Goal: Task Accomplishment & Management: Use online tool/utility

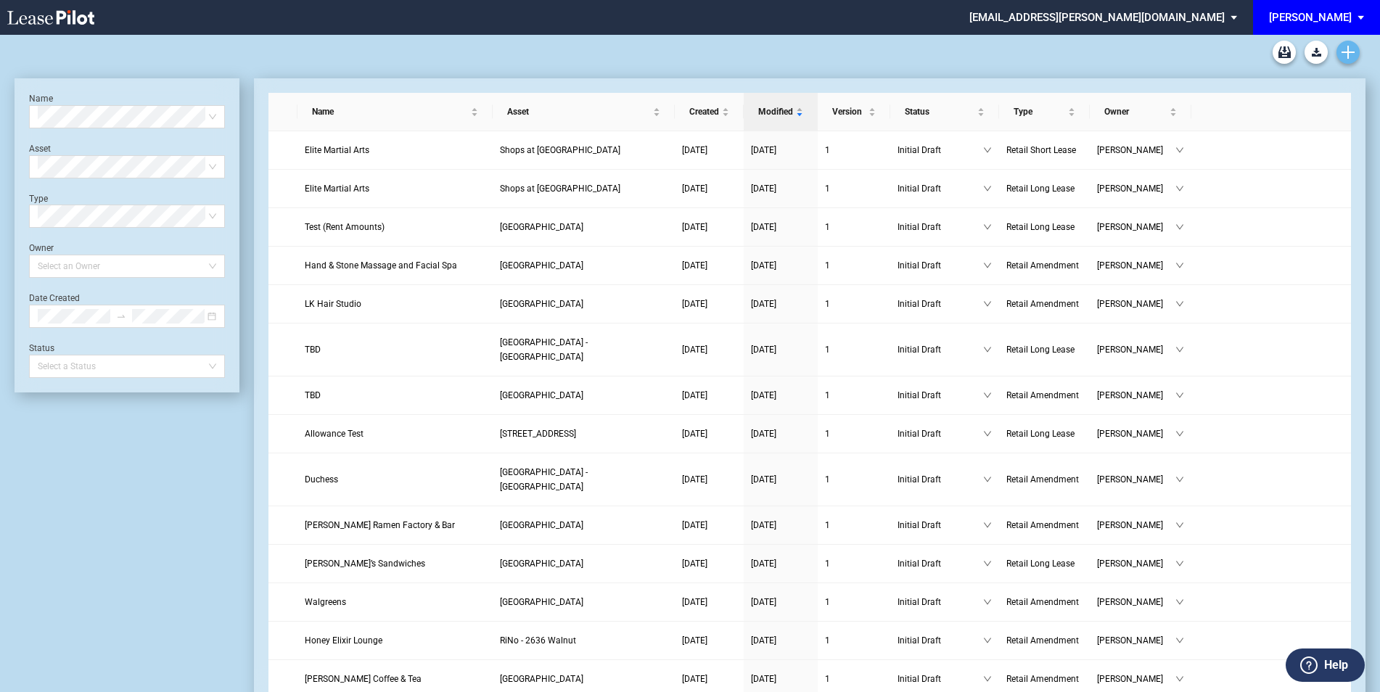
click at [1353, 51] on icon "Create new document" at bounding box center [1348, 52] width 13 height 13
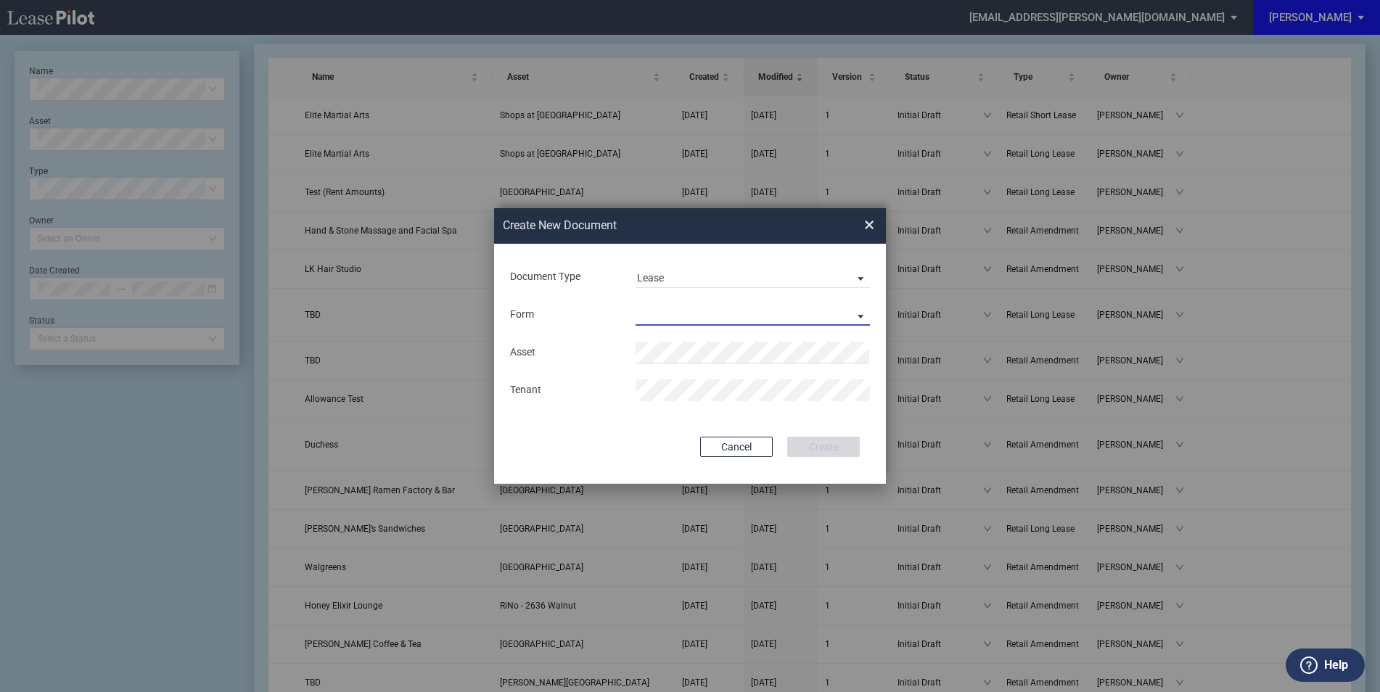
click at [665, 311] on md-select "Retail Long Lease Retail Short Lease" at bounding box center [753, 315] width 234 height 22
click at [699, 317] on div "Retail Long Lease" at bounding box center [682, 316] width 91 height 16
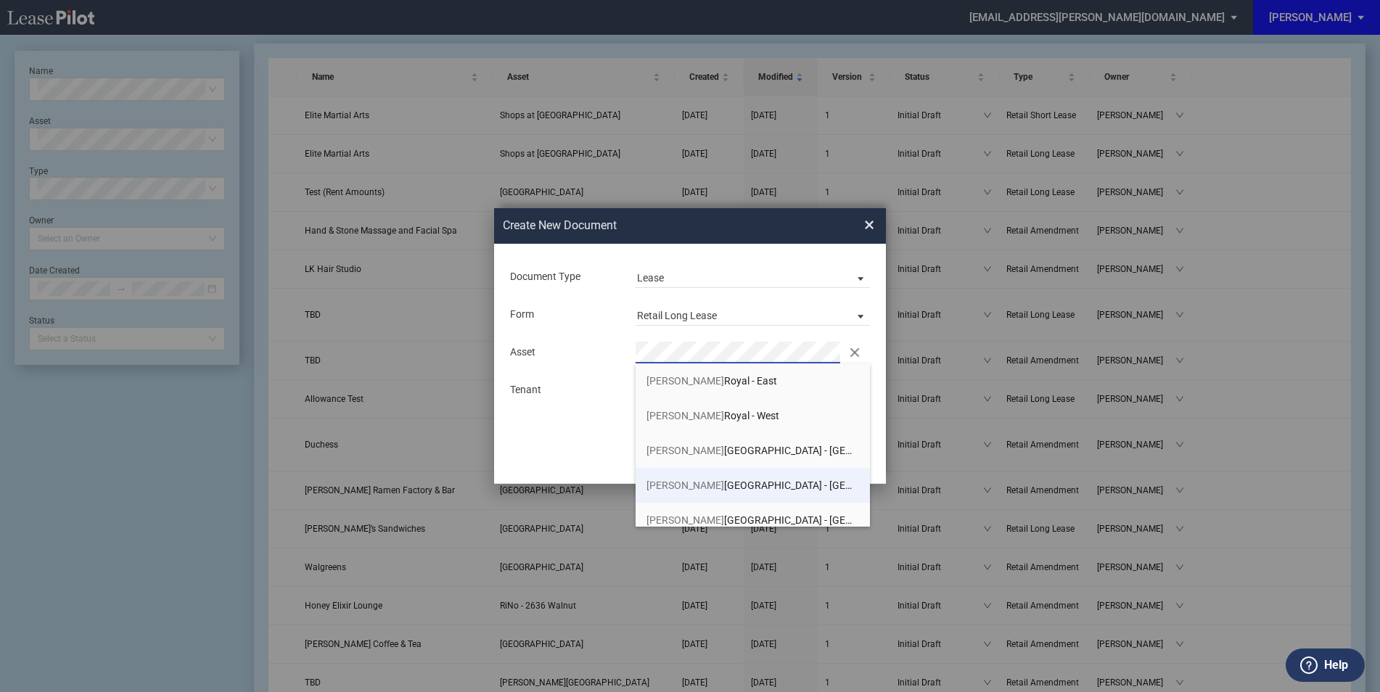
click at [716, 481] on span "Preston Towne Crossing - North" at bounding box center [786, 486] width 281 height 12
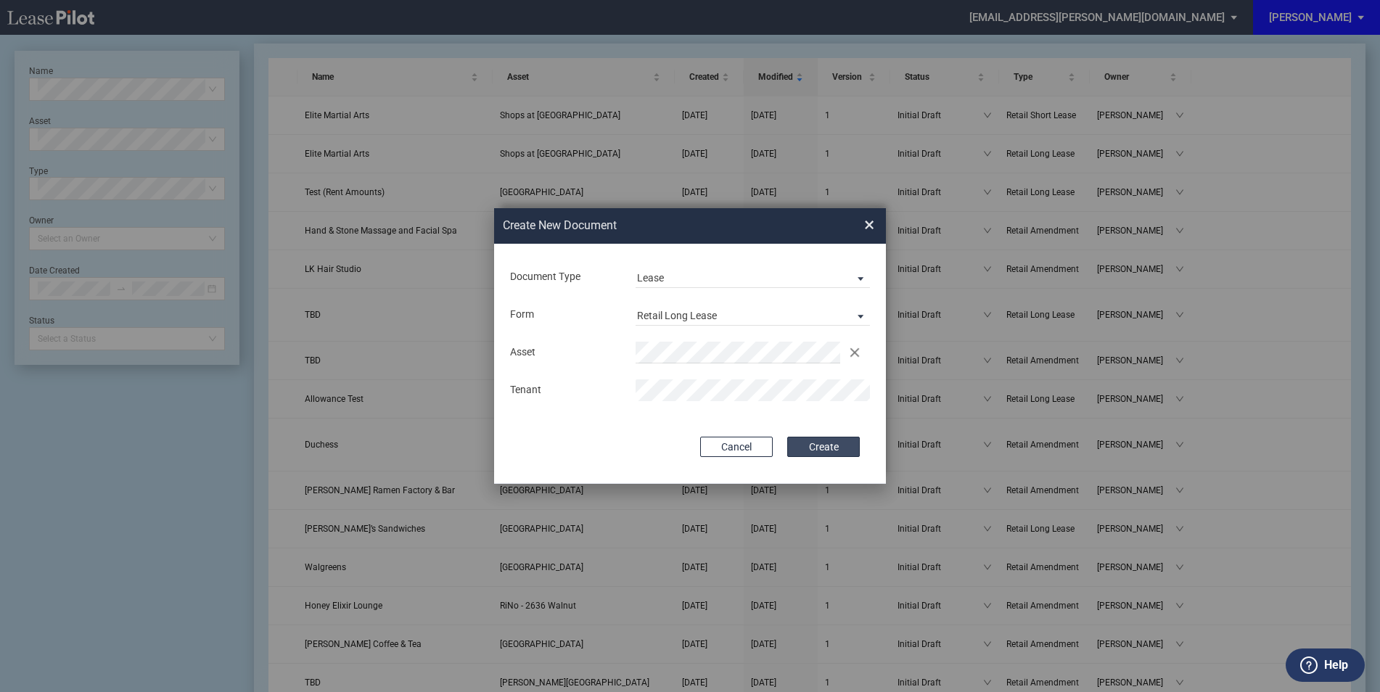
click at [812, 445] on button "Create" at bounding box center [823, 447] width 73 height 20
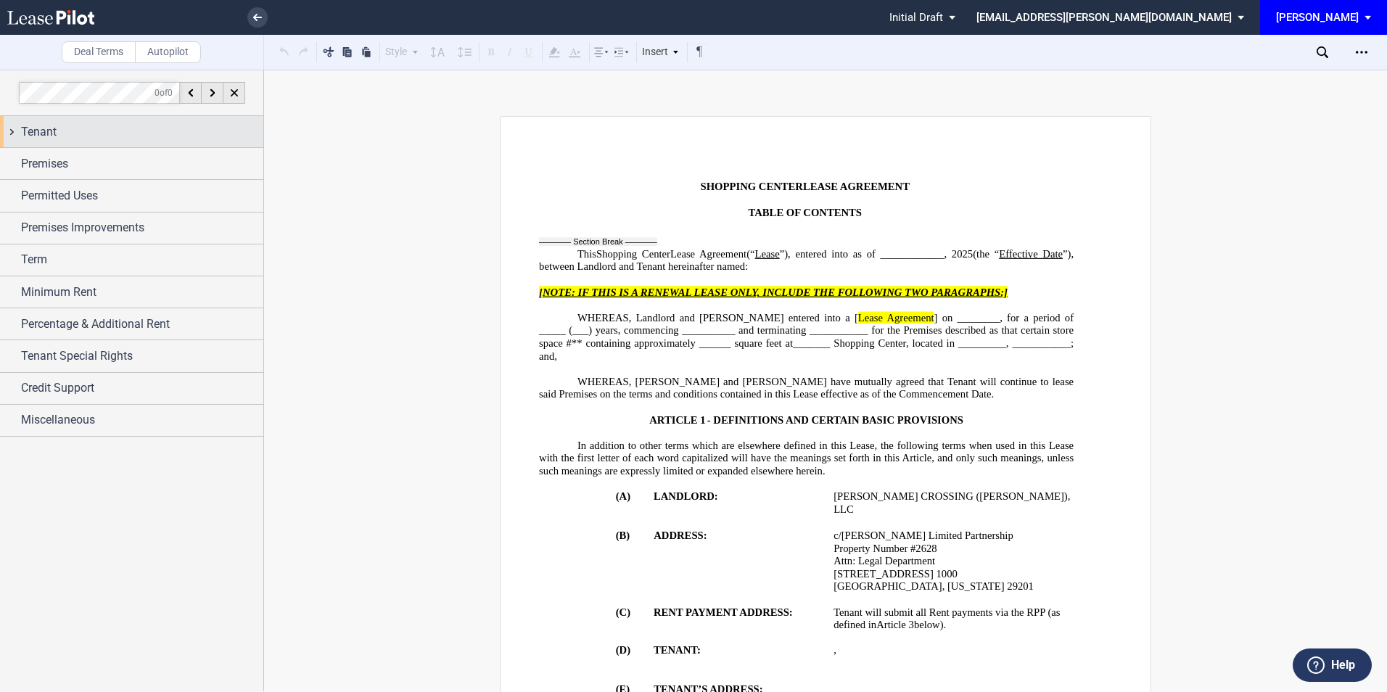
drag, startPoint x: 0, startPoint y: 0, endPoint x: 155, endPoint y: 131, distance: 202.9
click at [155, 131] on div "Tenant" at bounding box center [142, 131] width 242 height 17
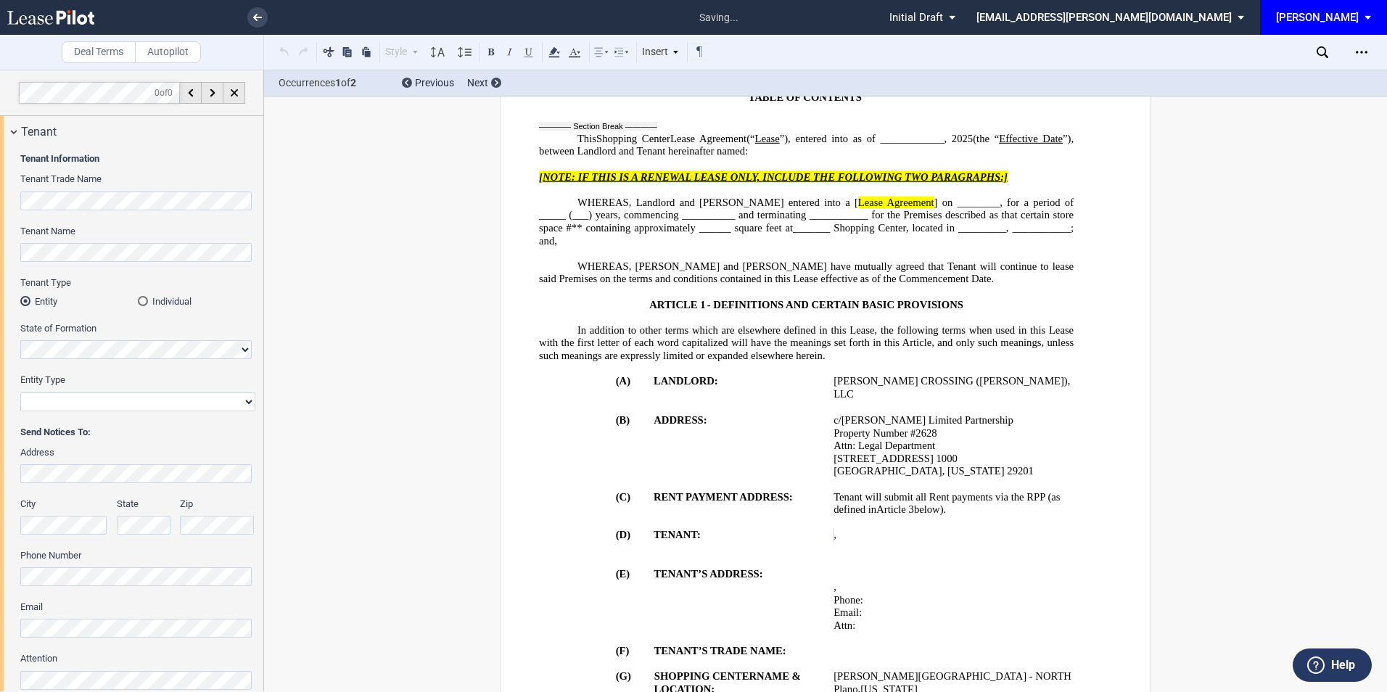
scroll to position [290, 0]
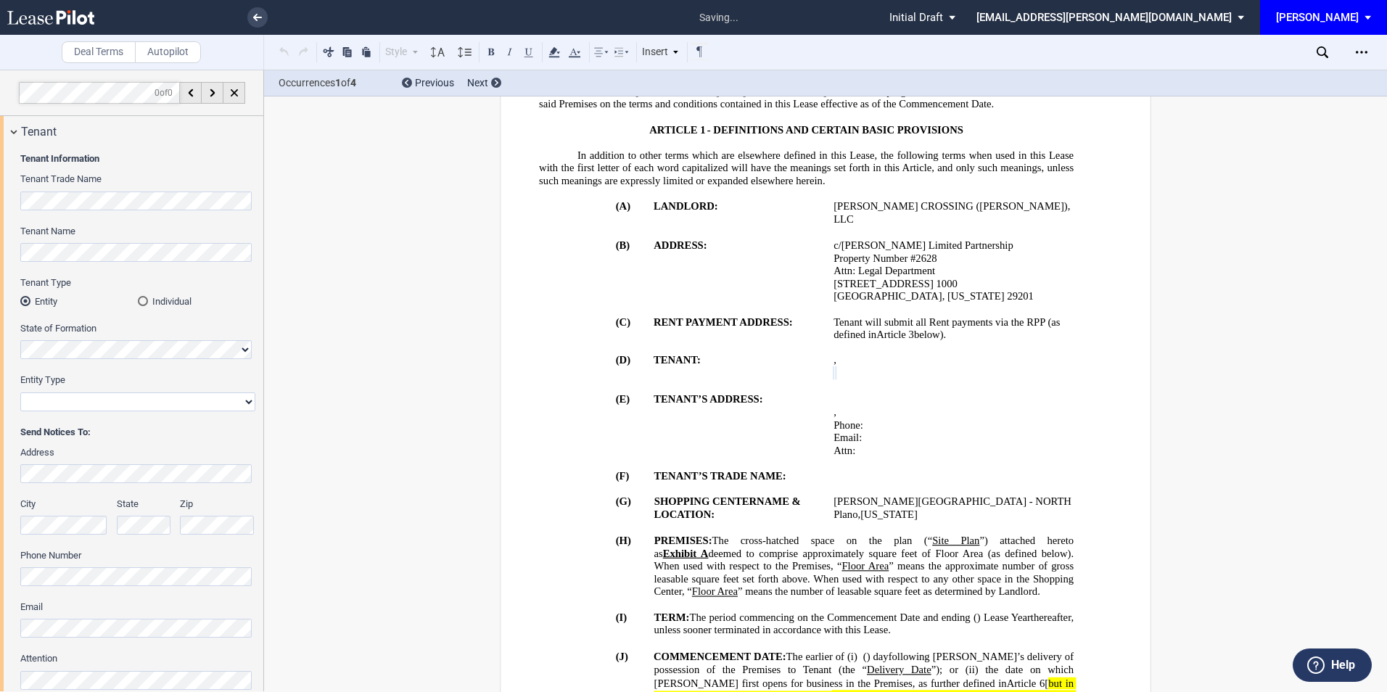
click at [65, 401] on select "Corporation Limited Liability Company General Partnership Limited Partnership O…" at bounding box center [137, 402] width 235 height 19
select select "limited liability company"
click at [20, 393] on select "Corporation Limited Liability Company General Partnership Limited Partnership O…" at bounding box center [137, 402] width 235 height 19
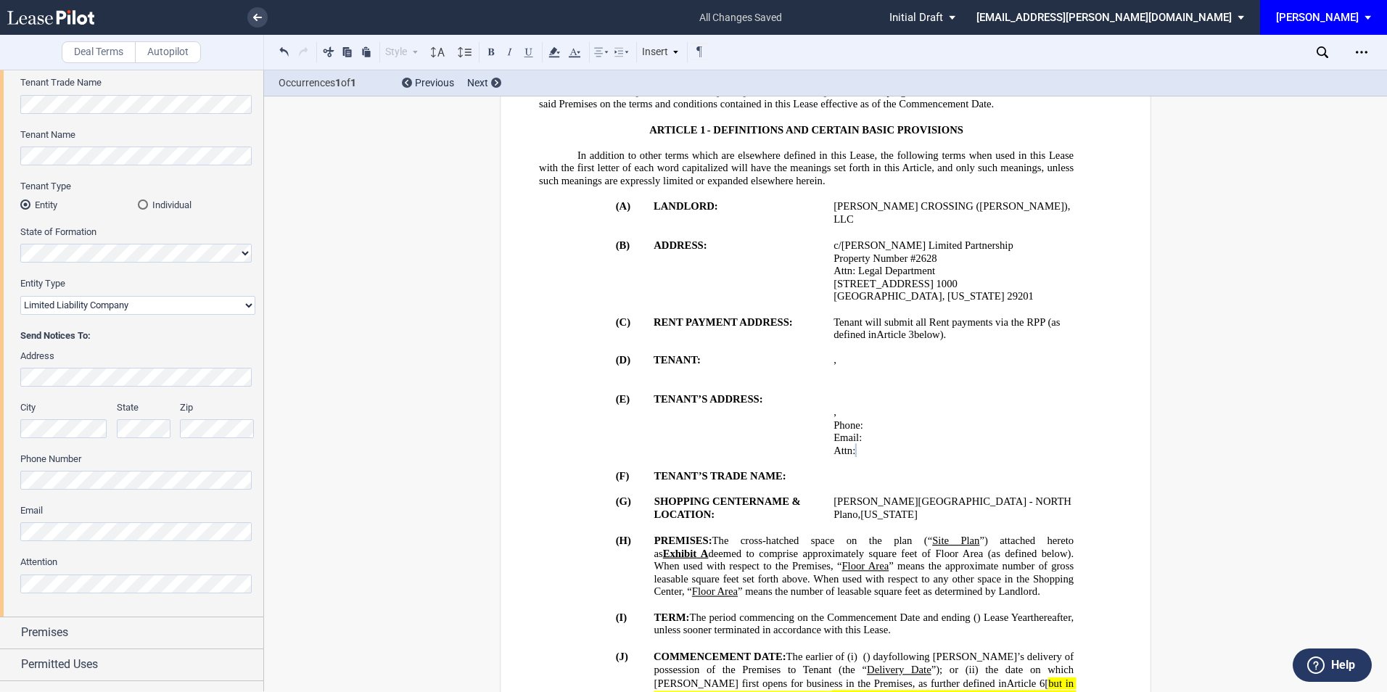
scroll to position [194, 0]
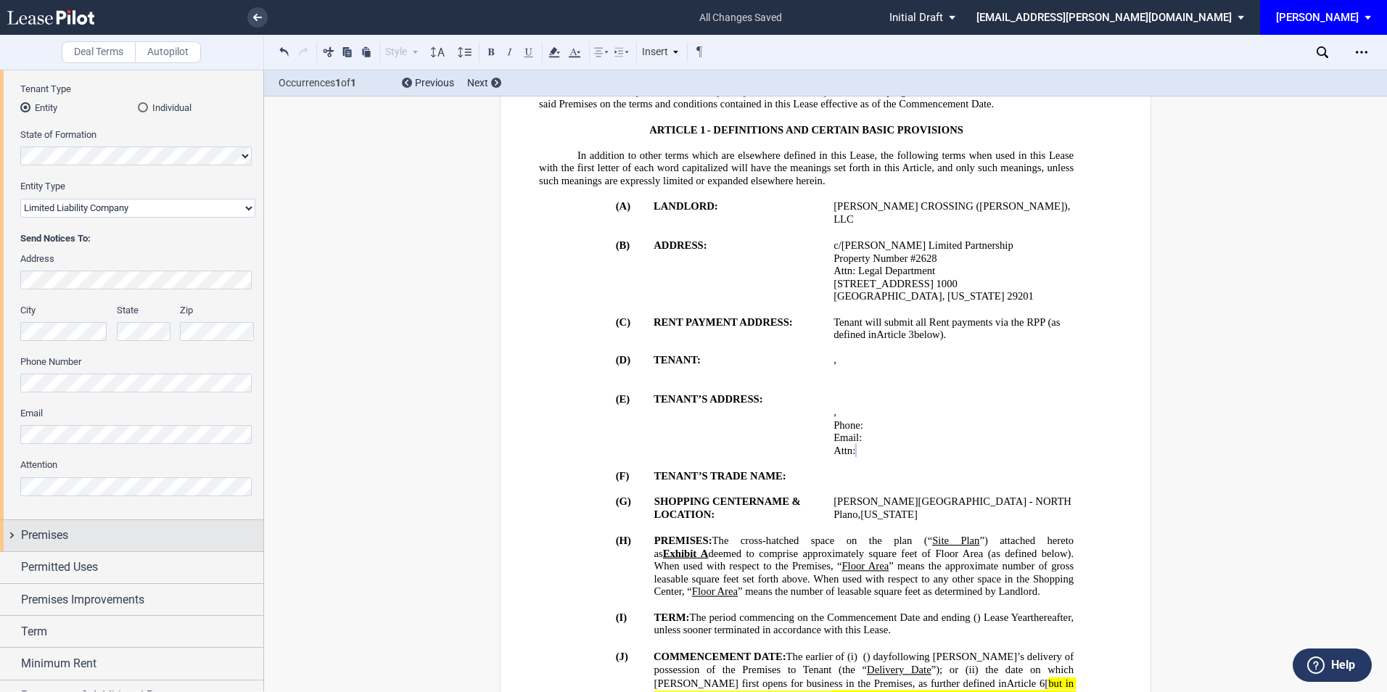
click at [91, 525] on div "Premises" at bounding box center [131, 535] width 263 height 31
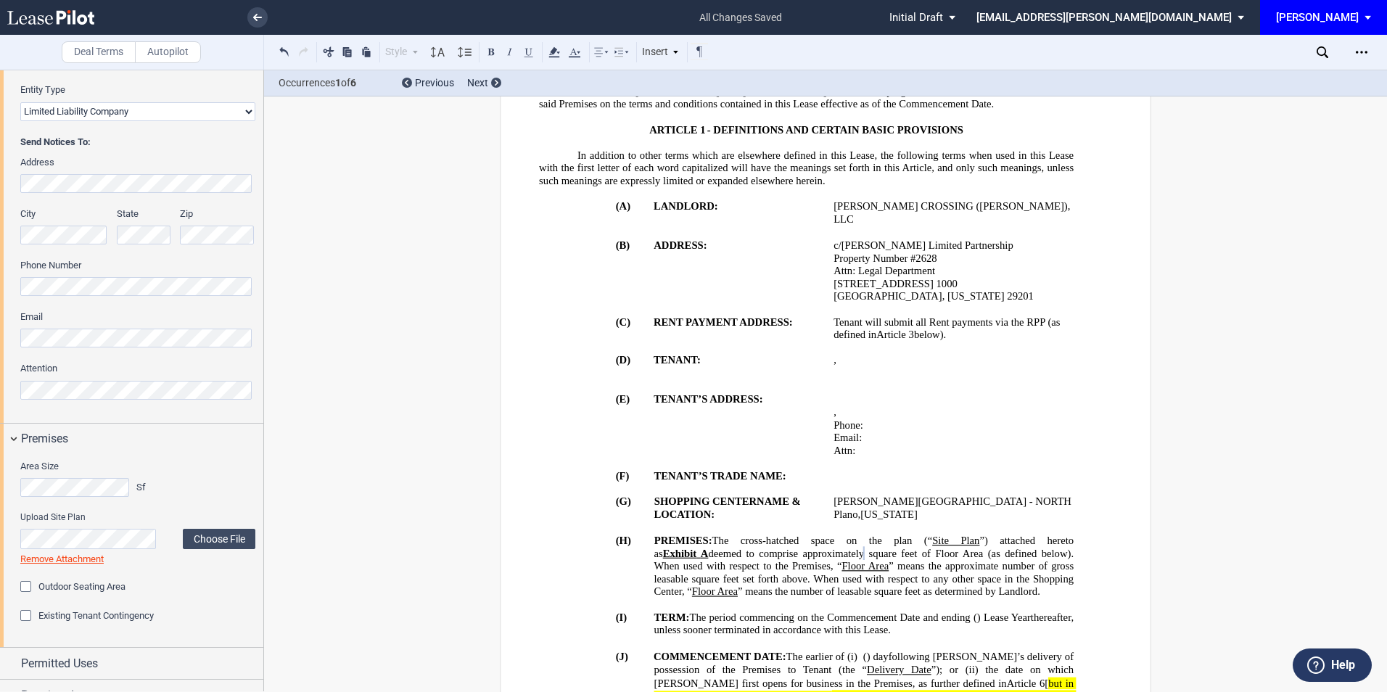
scroll to position [387, 0]
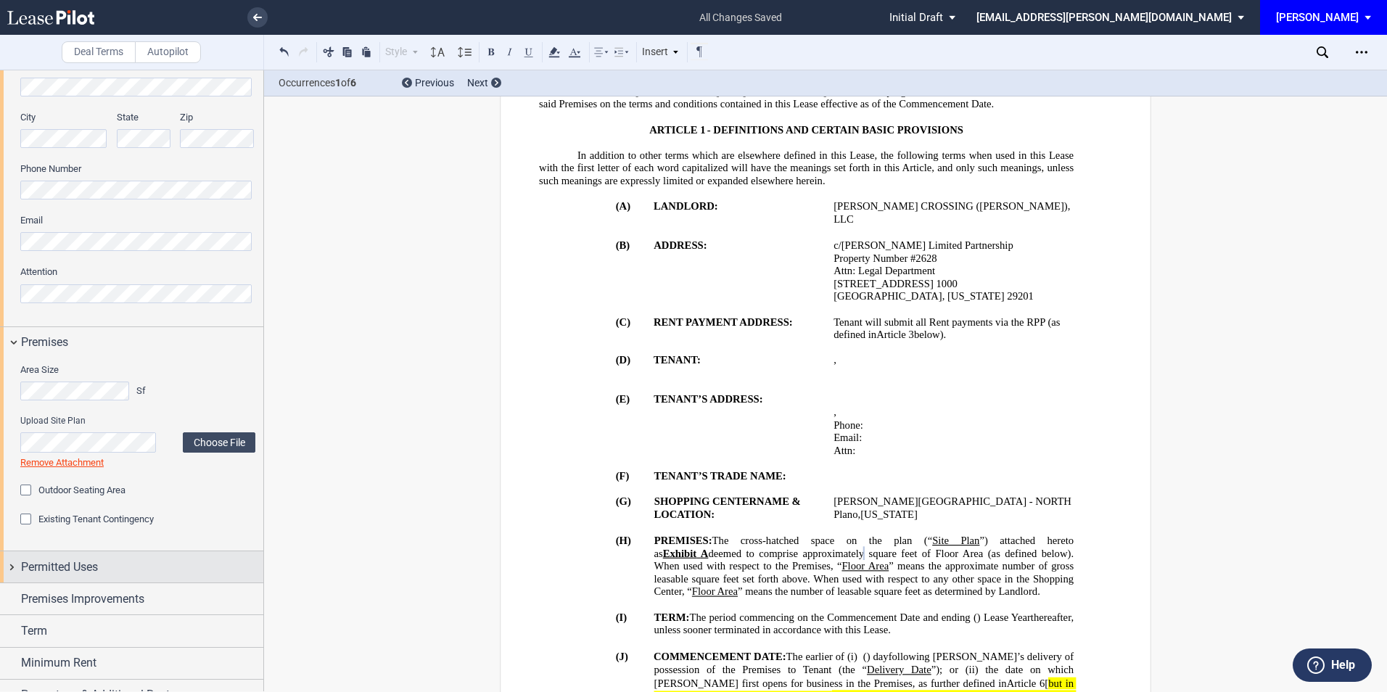
click at [115, 568] on div "Permitted Uses" at bounding box center [142, 567] width 242 height 17
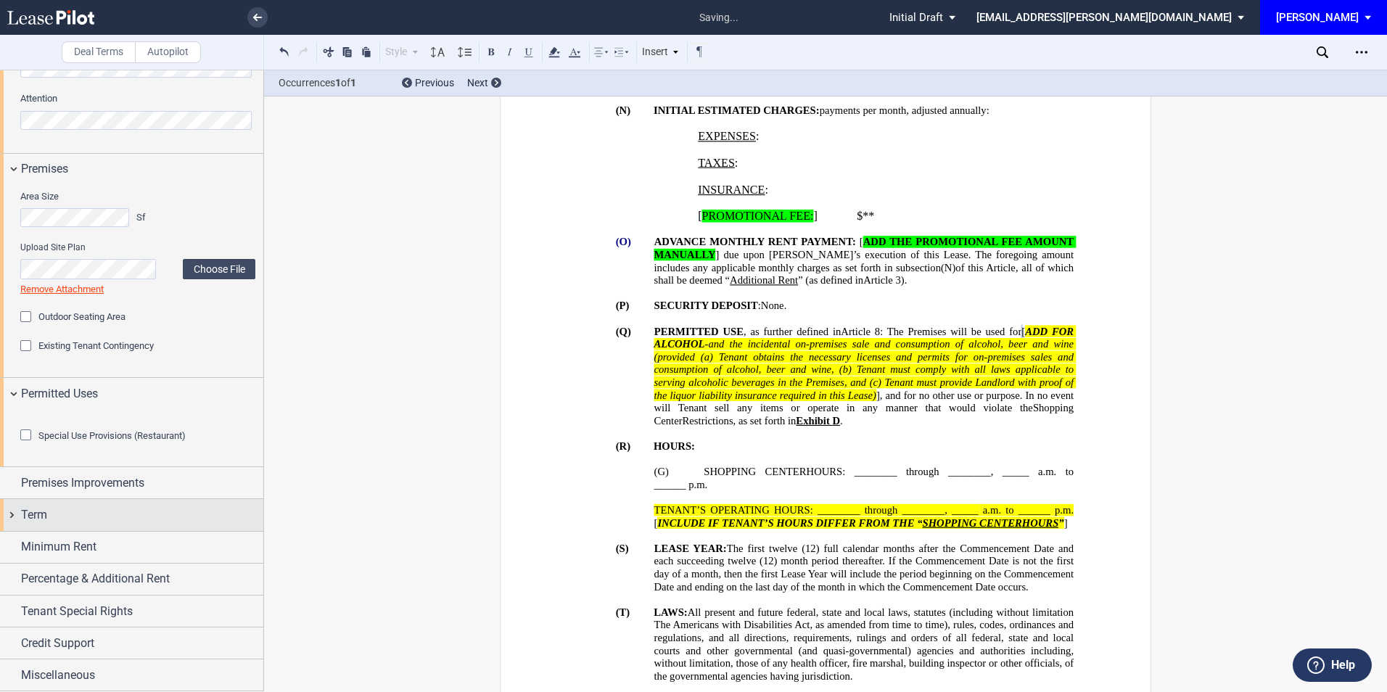
scroll to position [641, 0]
click at [88, 488] on span "Premises Improvements" at bounding box center [82, 483] width 123 height 17
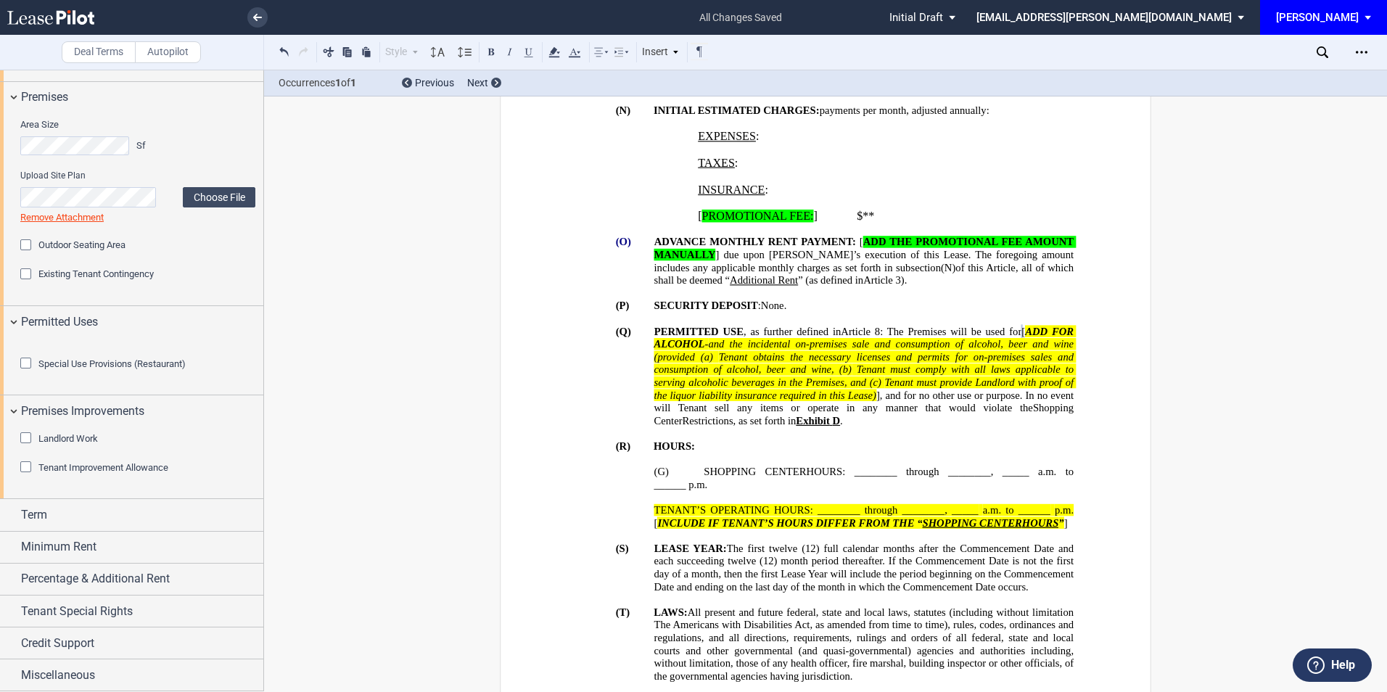
click at [22, 476] on div "Tenant Improvement Allowance" at bounding box center [27, 468] width 15 height 15
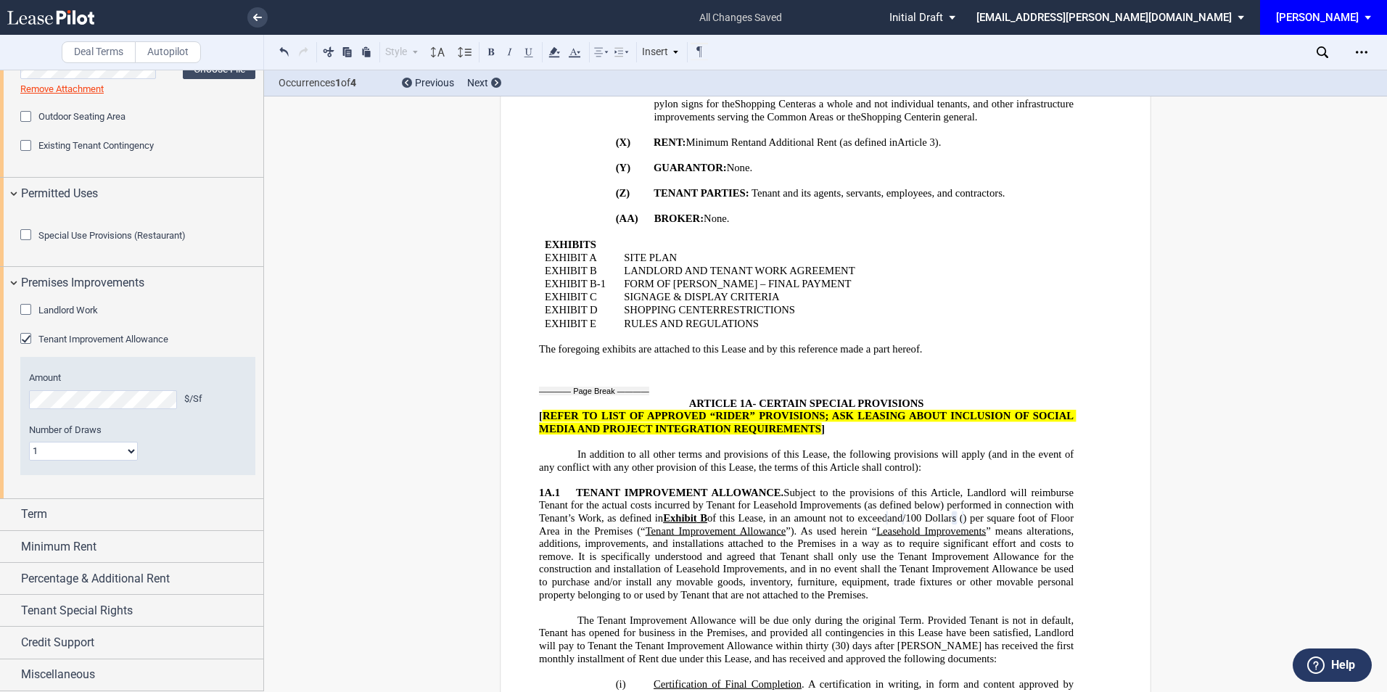
scroll to position [834, 0]
click at [73, 523] on div "Term" at bounding box center [142, 514] width 242 height 17
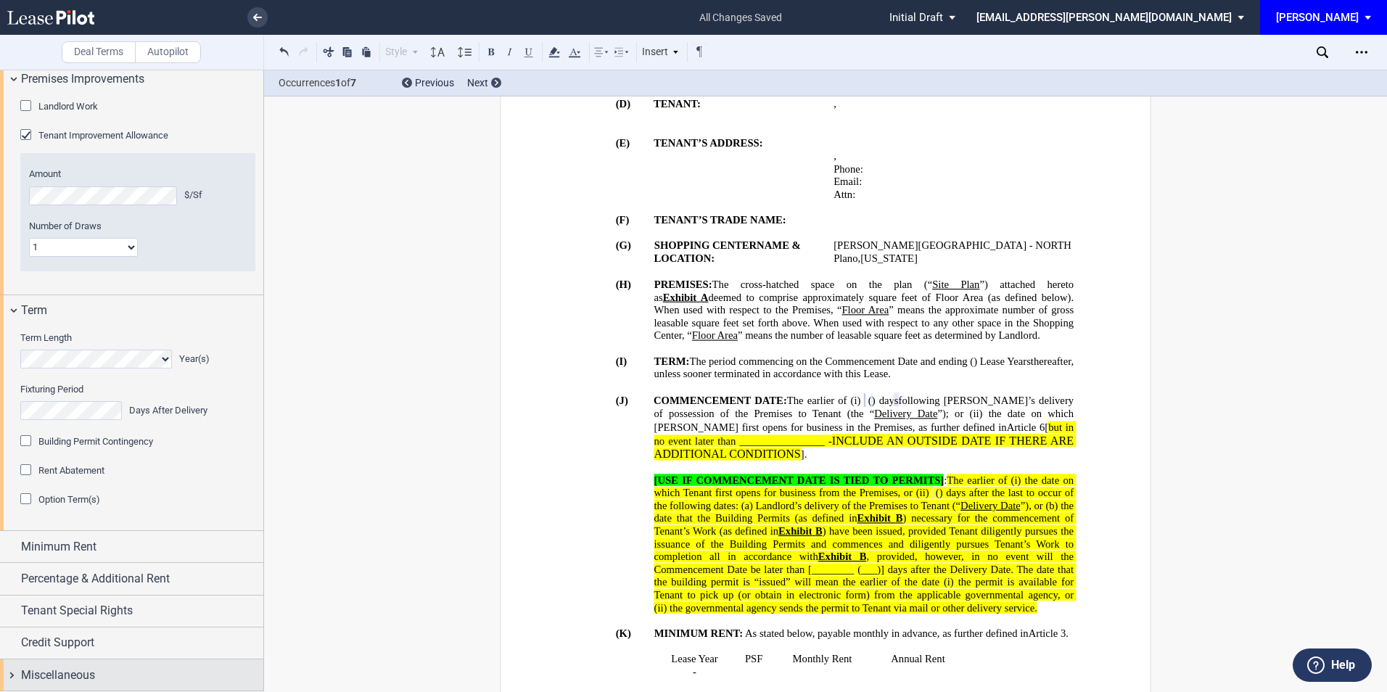
scroll to position [1044, 0]
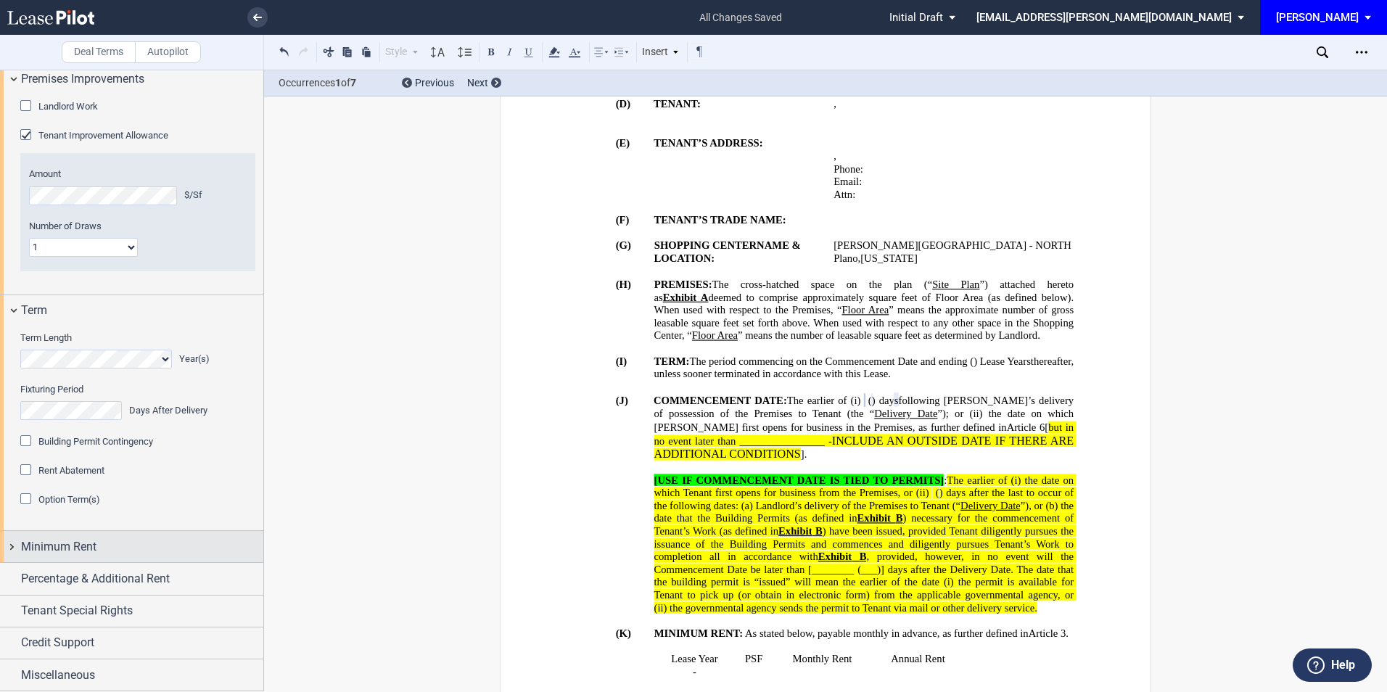
click at [69, 546] on span "Minimum Rent" at bounding box center [58, 546] width 75 height 17
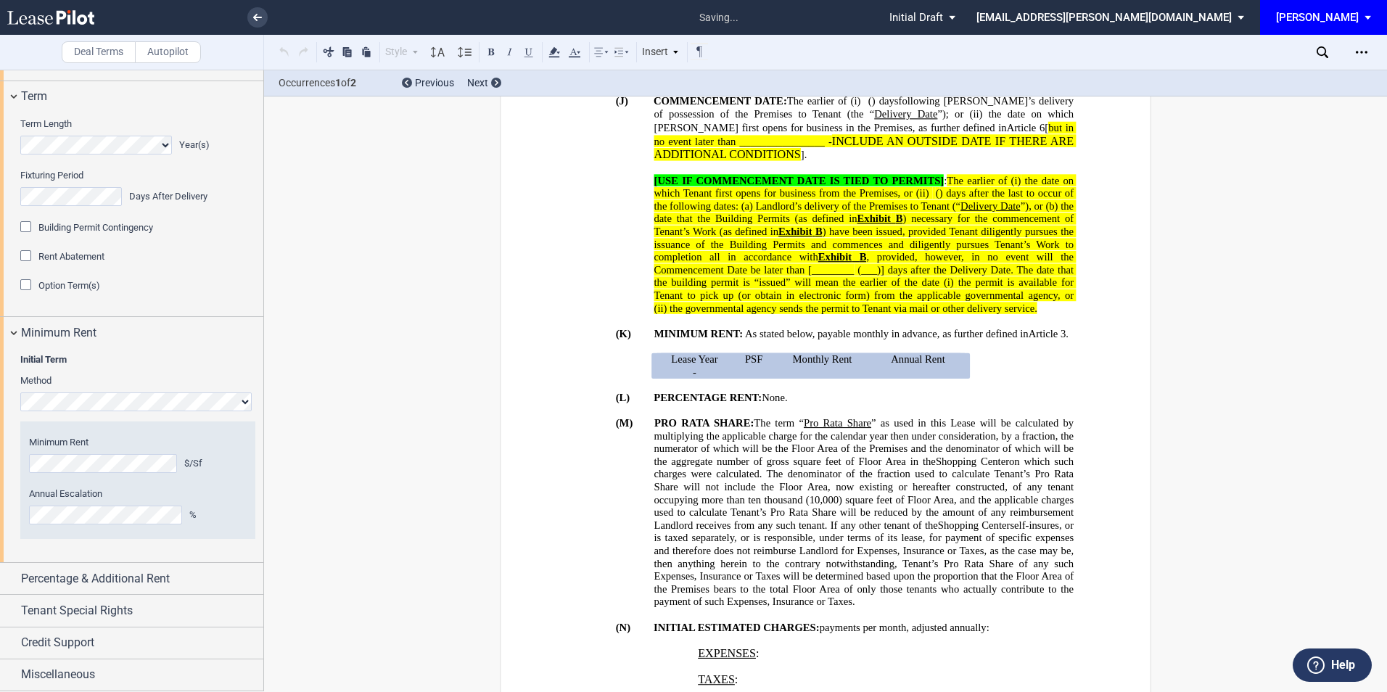
scroll to position [863, 0]
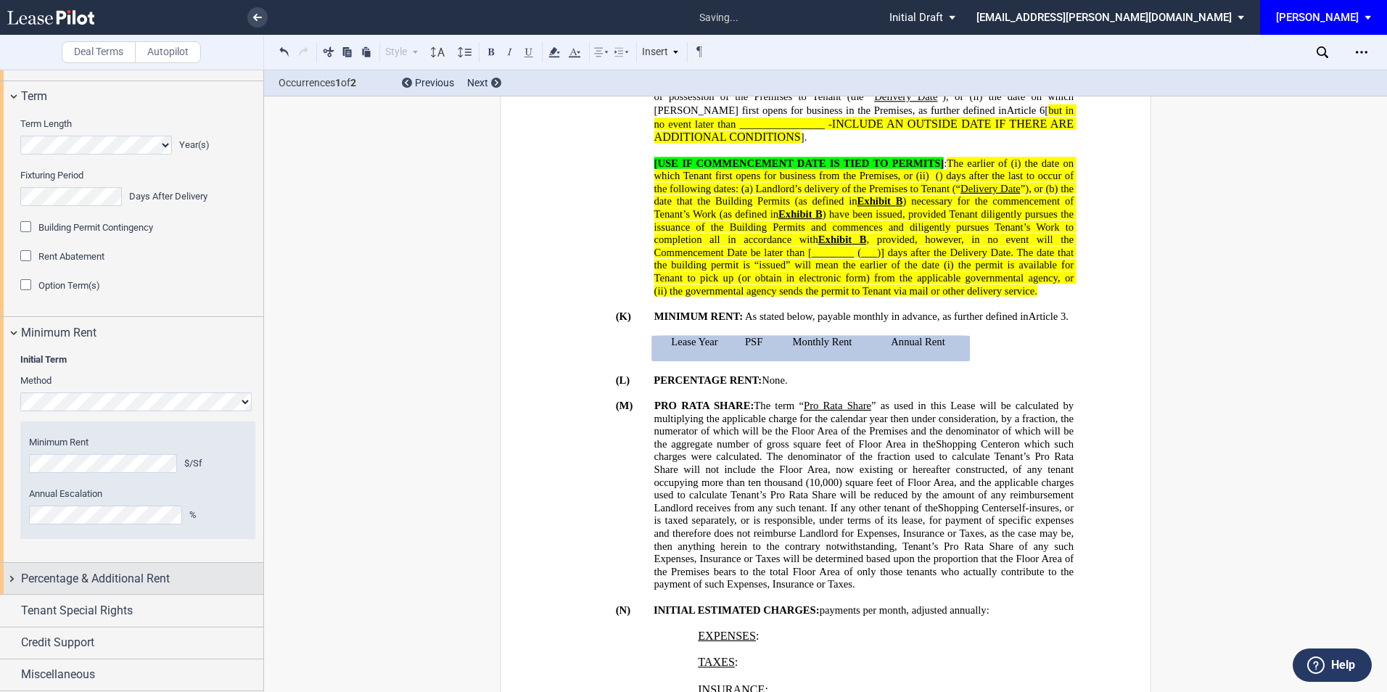
click at [138, 588] on span "Percentage & Additional Rent" at bounding box center [95, 578] width 149 height 17
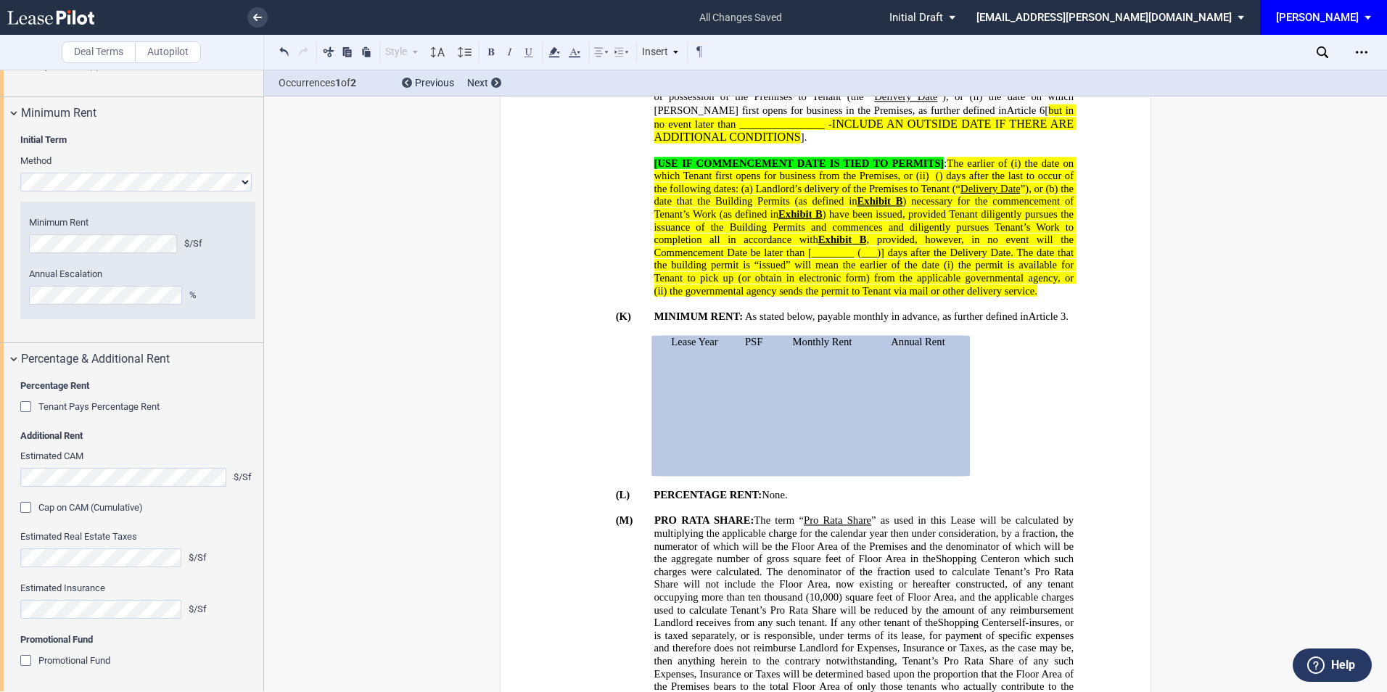
scroll to position [1431, 0]
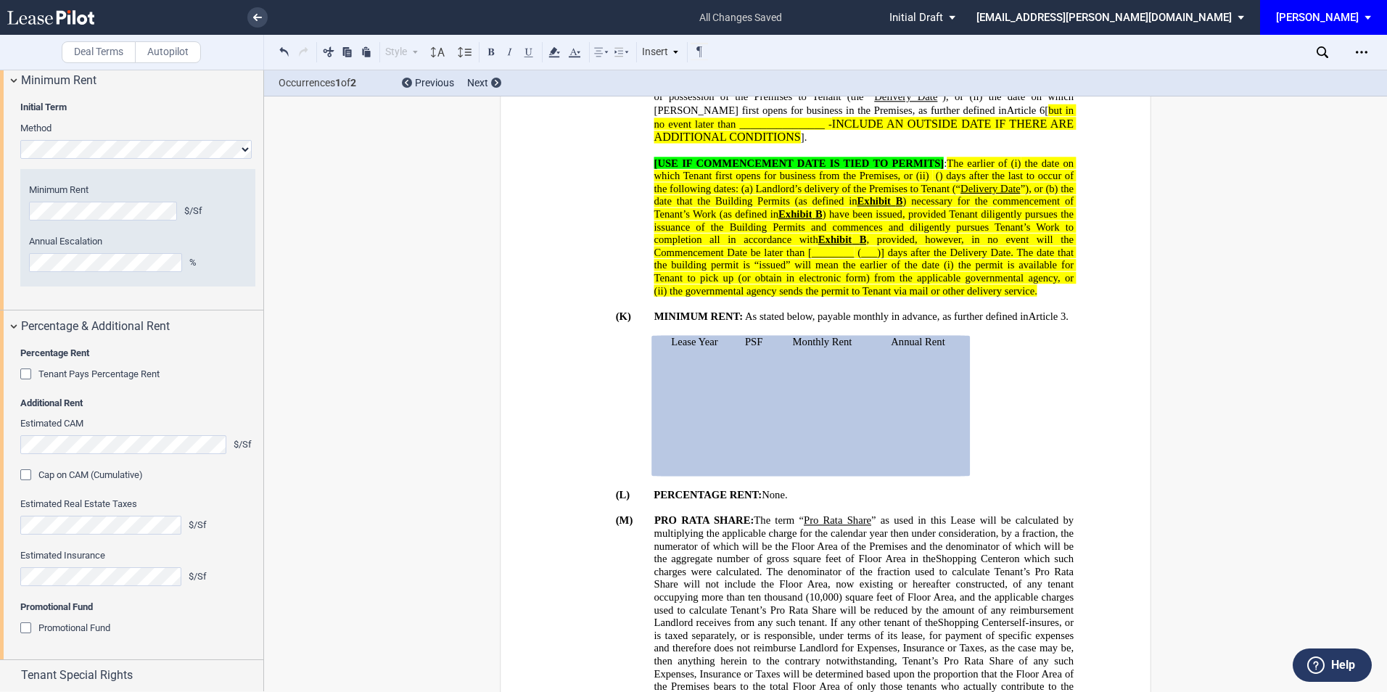
click at [25, 383] on div "Tenant Pays Percentage Rent" at bounding box center [27, 376] width 15 height 15
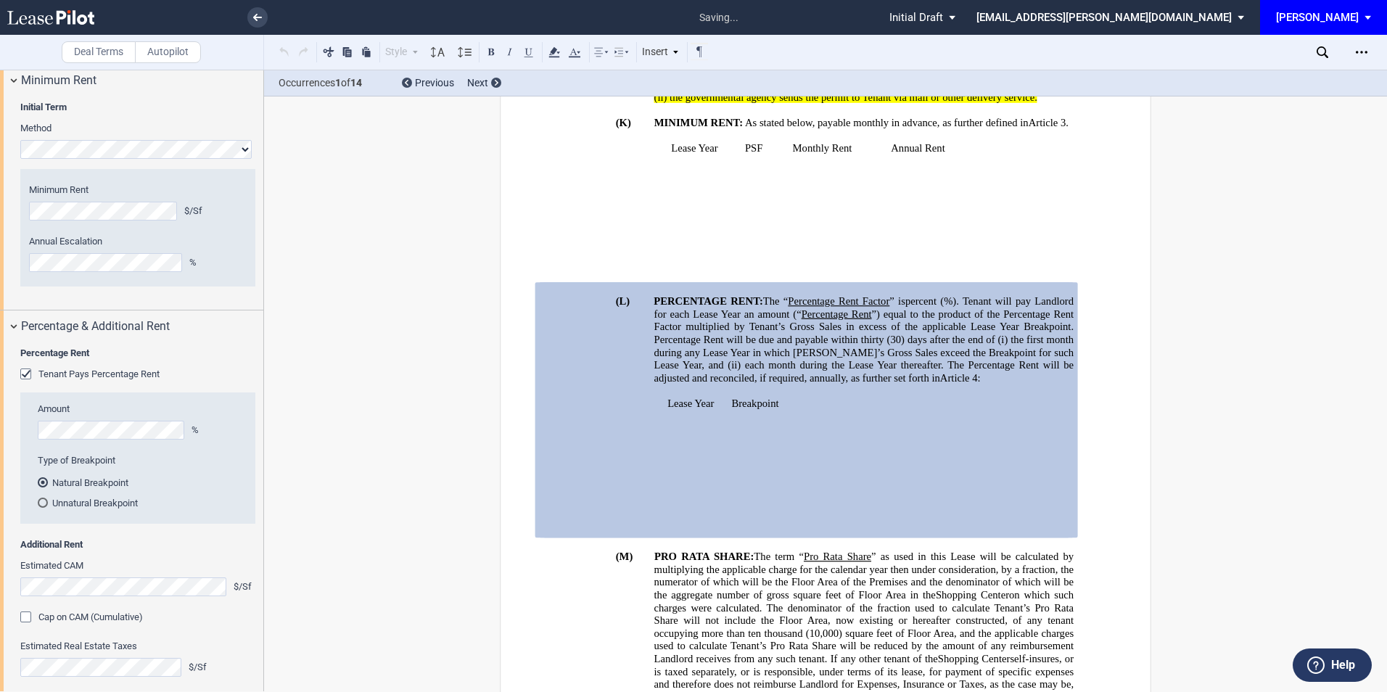
scroll to position [1108, 0]
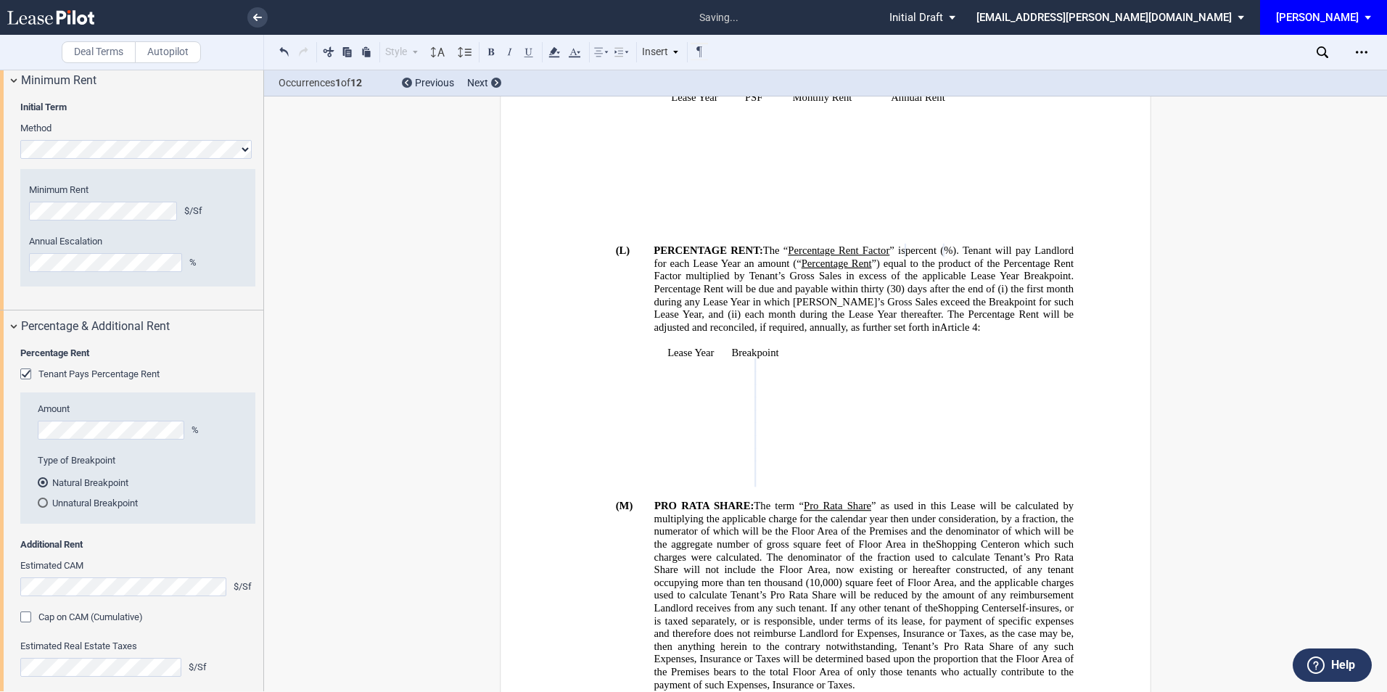
click at [43, 508] on div "Unnatural Breakpoint" at bounding box center [43, 503] width 10 height 10
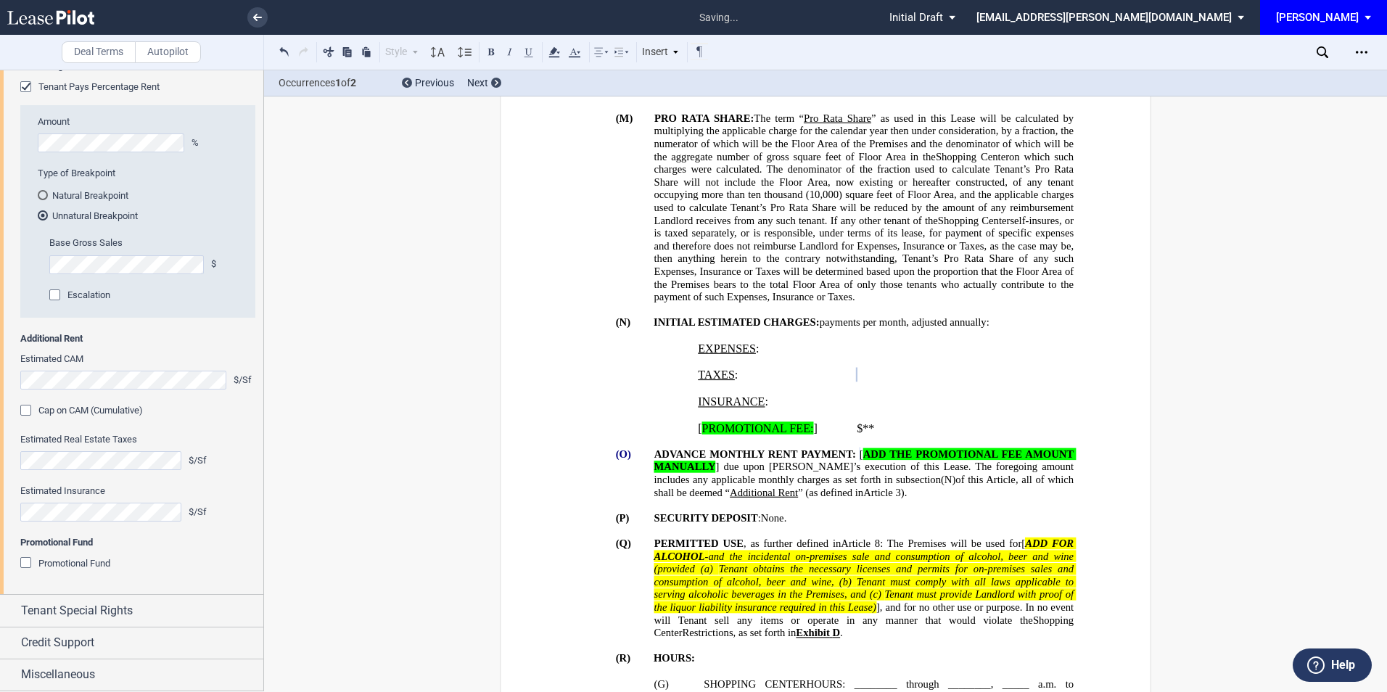
scroll to position [1798, 0]
click at [120, 604] on span "Tenant Special Rights" at bounding box center [77, 610] width 112 height 17
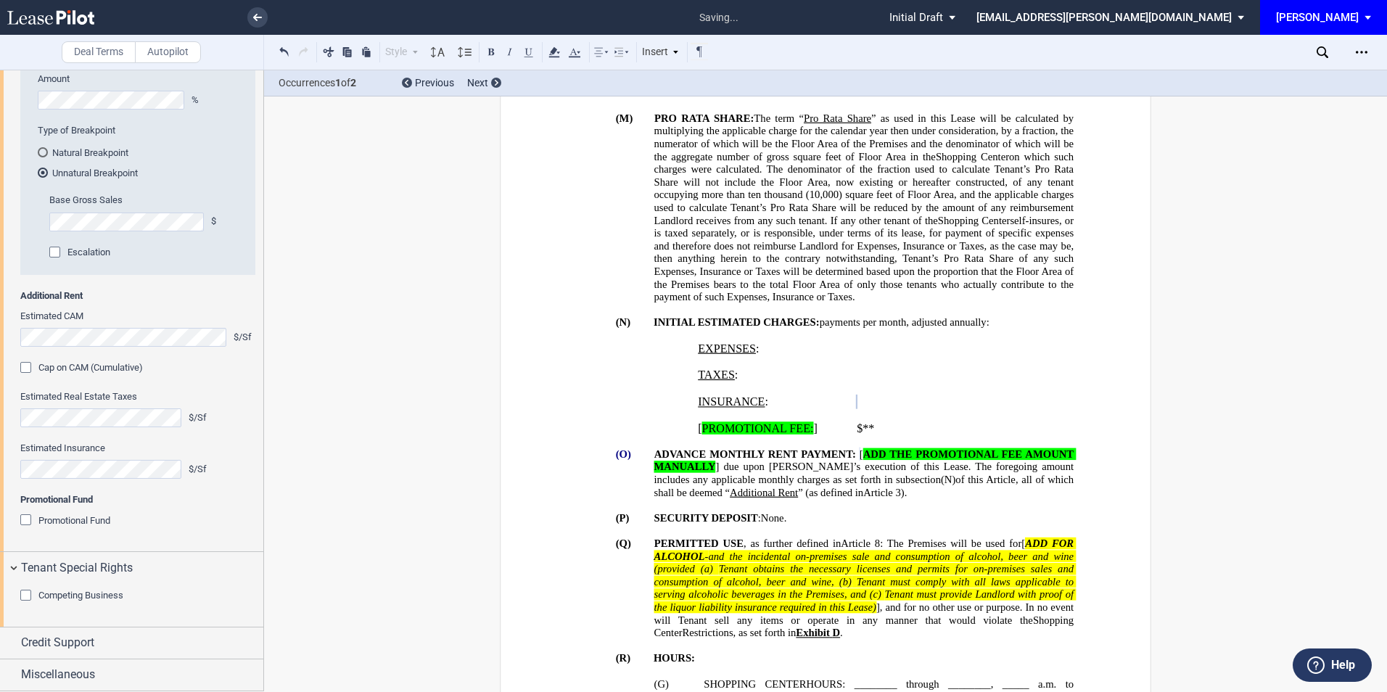
scroll to position [1841, 0]
click at [107, 638] on div "Credit Support" at bounding box center [142, 642] width 242 height 17
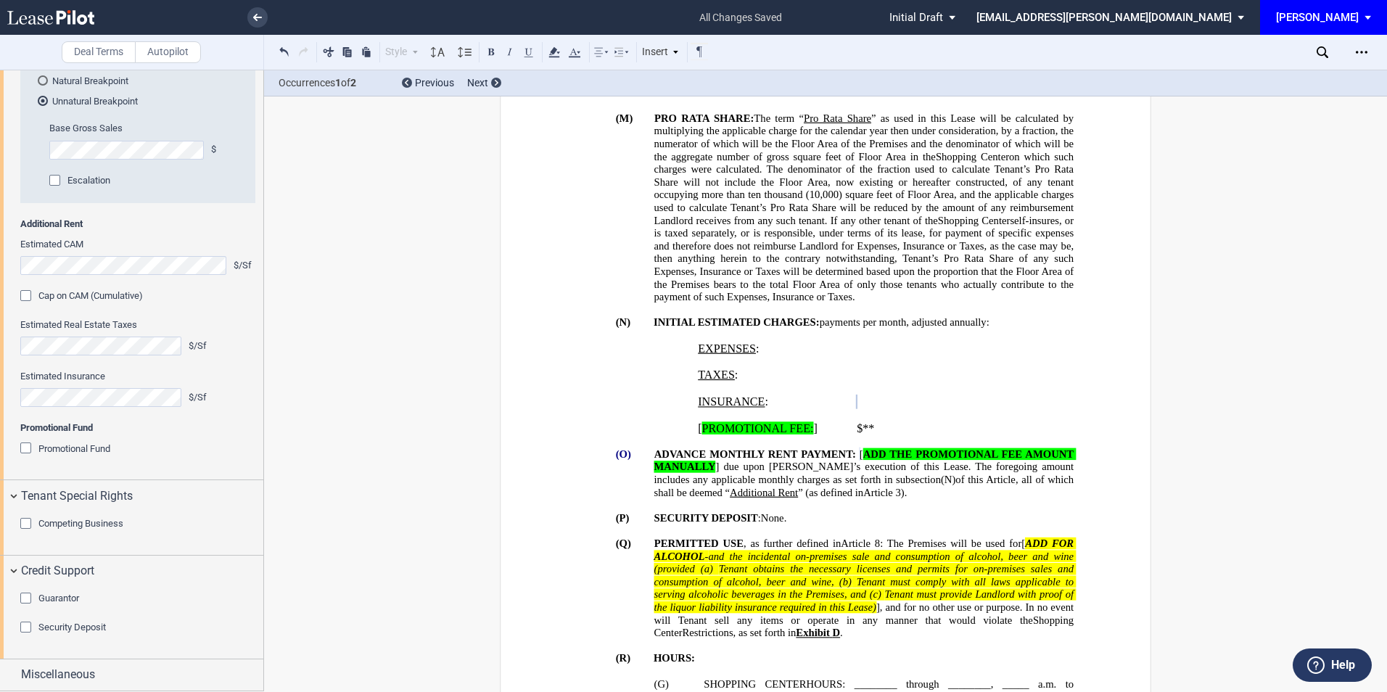
scroll to position [1913, 0]
drag, startPoint x: 26, startPoint y: 599, endPoint x: 82, endPoint y: 604, distance: 56.1
click at [26, 599] on div "Guarantor" at bounding box center [27, 600] width 15 height 15
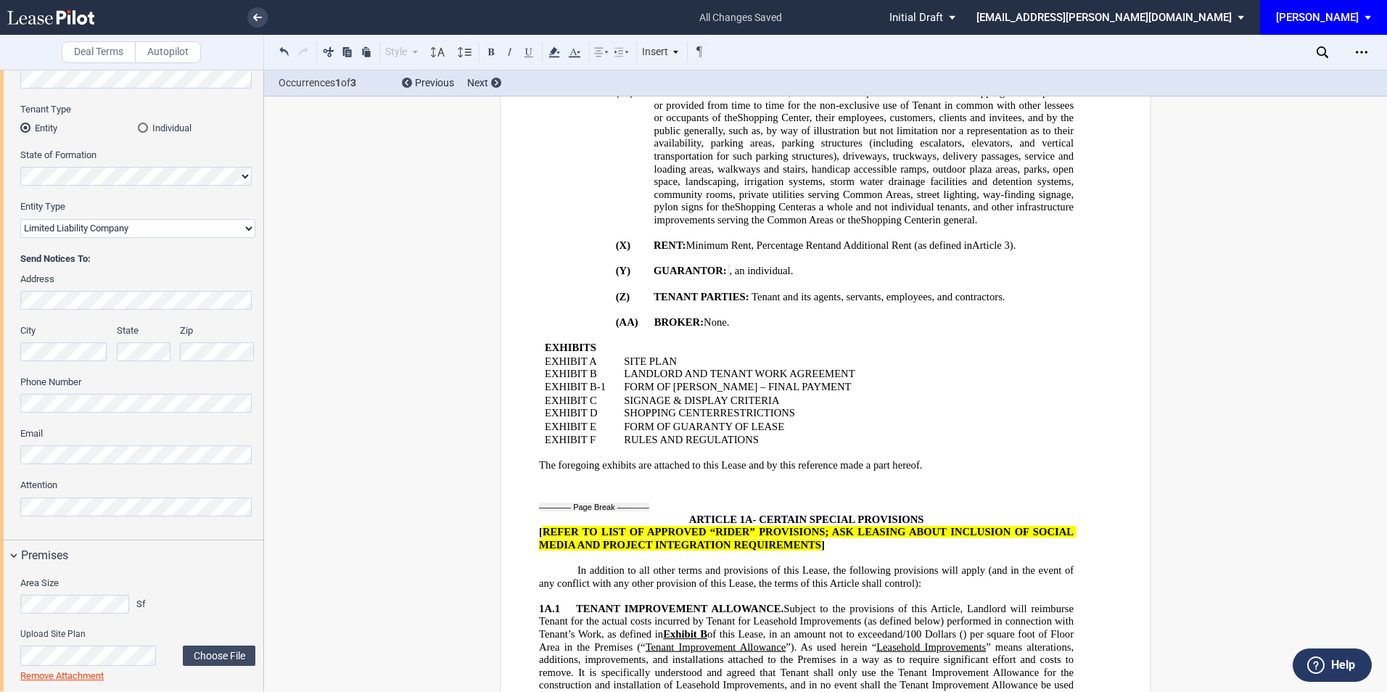
scroll to position [171, 0]
click at [0, 289] on html ".bocls-1{fill:#26354a;fill-rule:evenodd} Loading... × all changes saved Pending…" at bounding box center [693, 346] width 1387 height 692
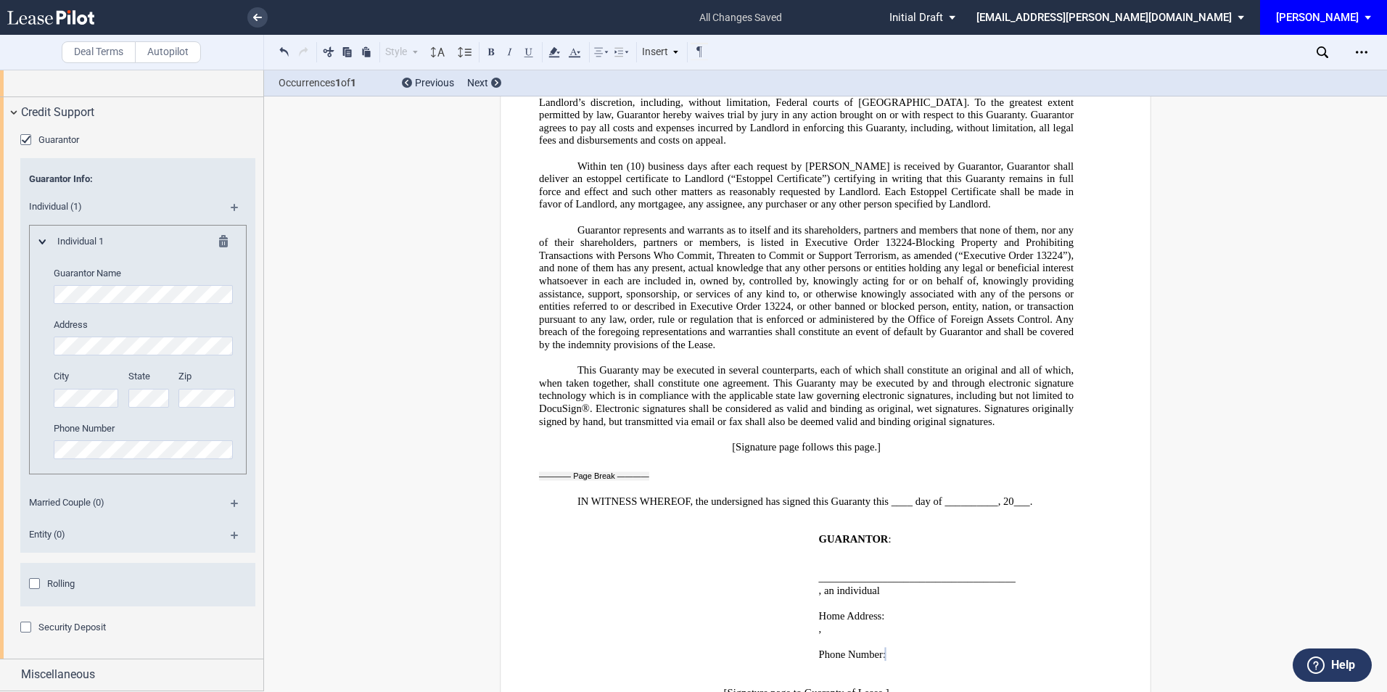
scroll to position [2371, 0]
click at [36, 585] on div "Rolling" at bounding box center [36, 585] width 15 height 15
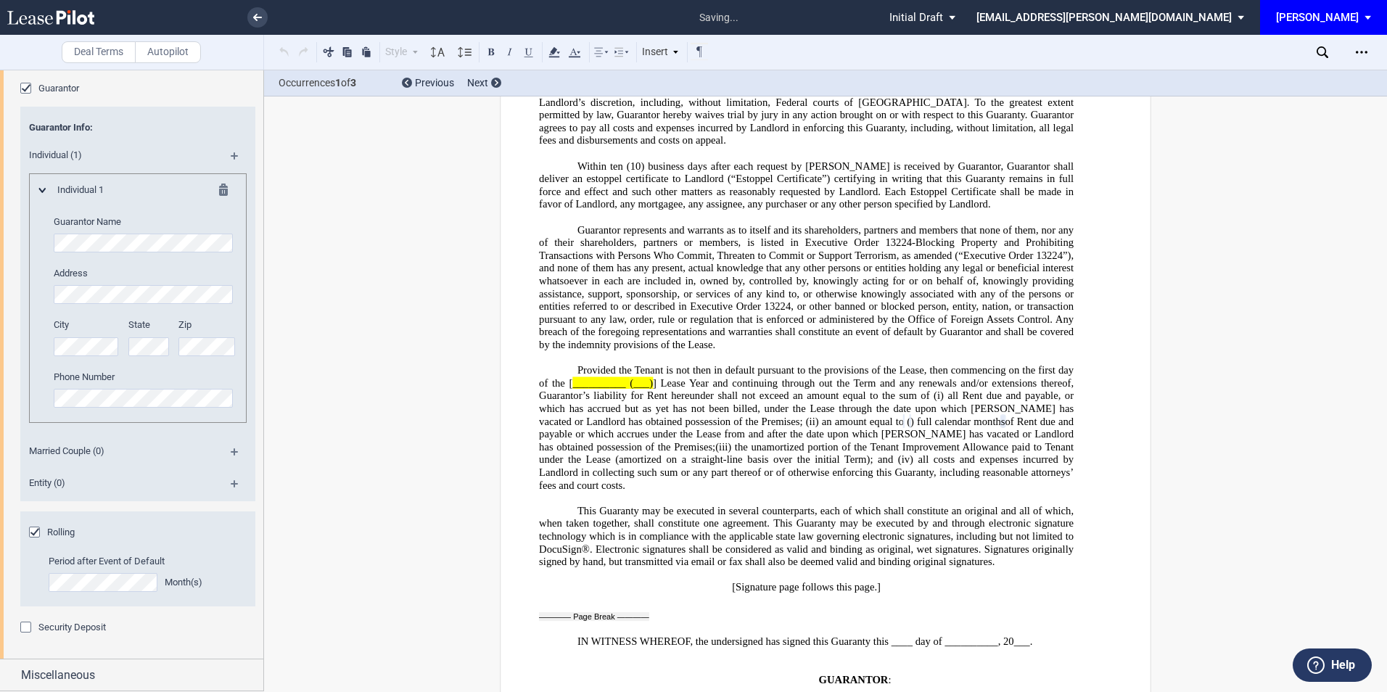
scroll to position [2423, 0]
click at [27, 627] on div "Security Deposit" at bounding box center [27, 629] width 15 height 15
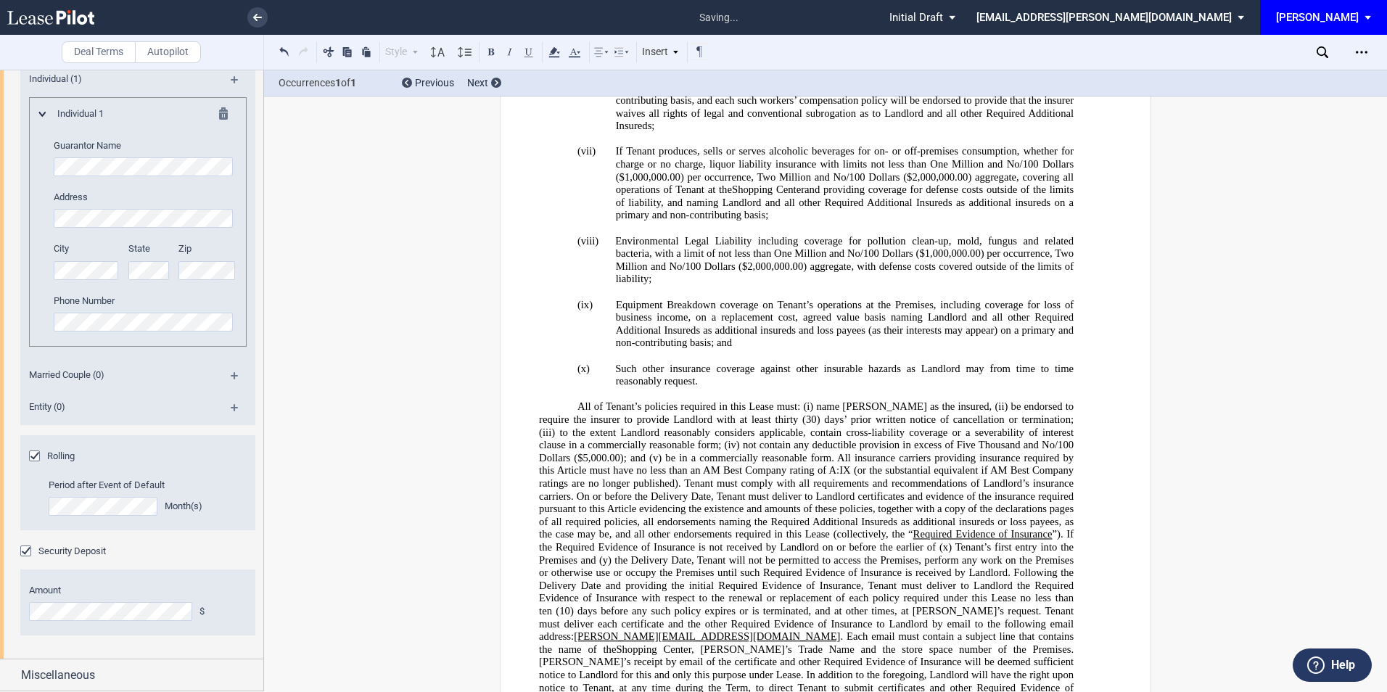
scroll to position [1551, 0]
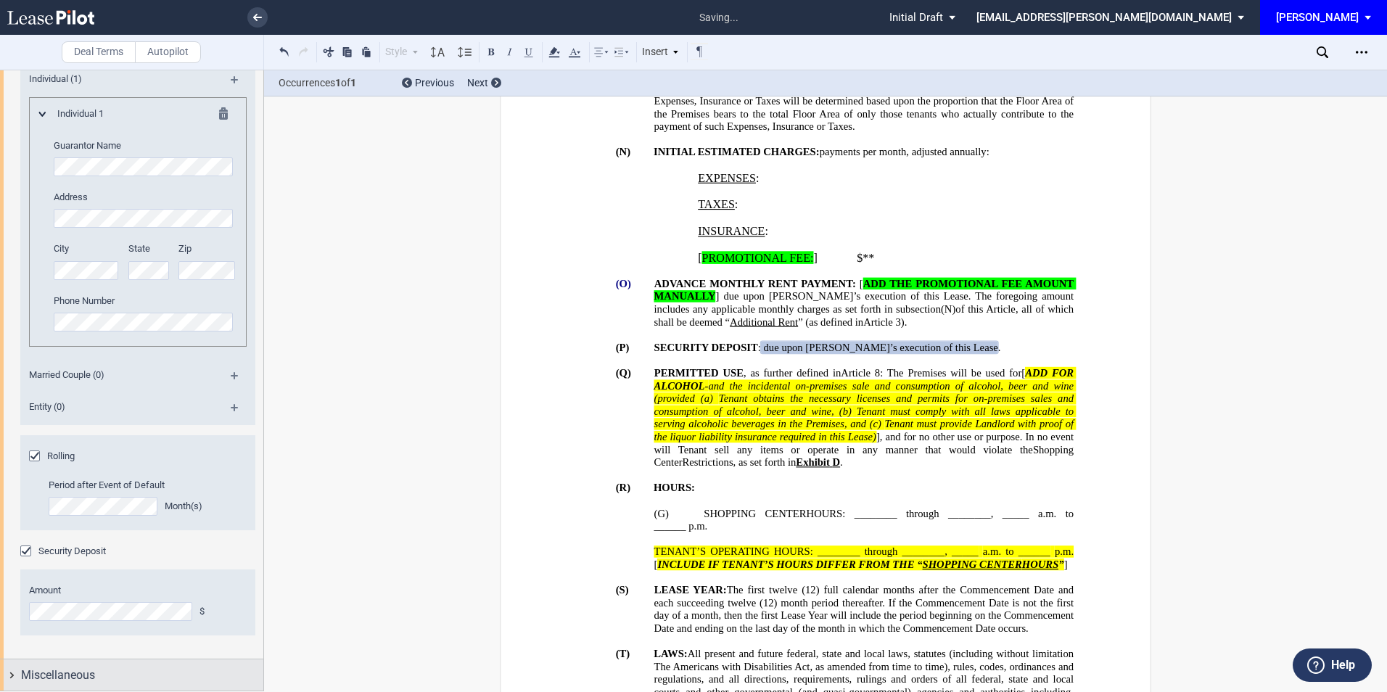
click at [72, 667] on span "Miscellaneous" at bounding box center [58, 675] width 74 height 17
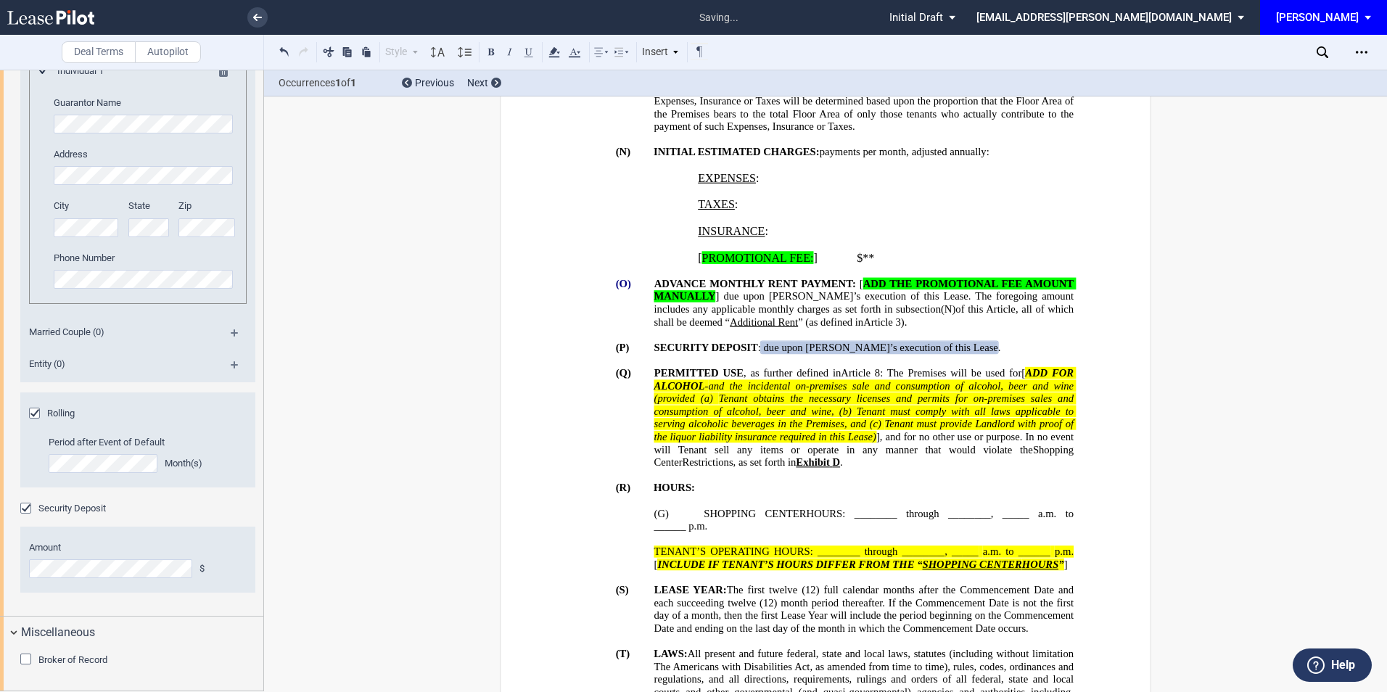
scroll to position [2542, 0]
click at [25, 657] on div "Broker of Record" at bounding box center [27, 661] width 15 height 15
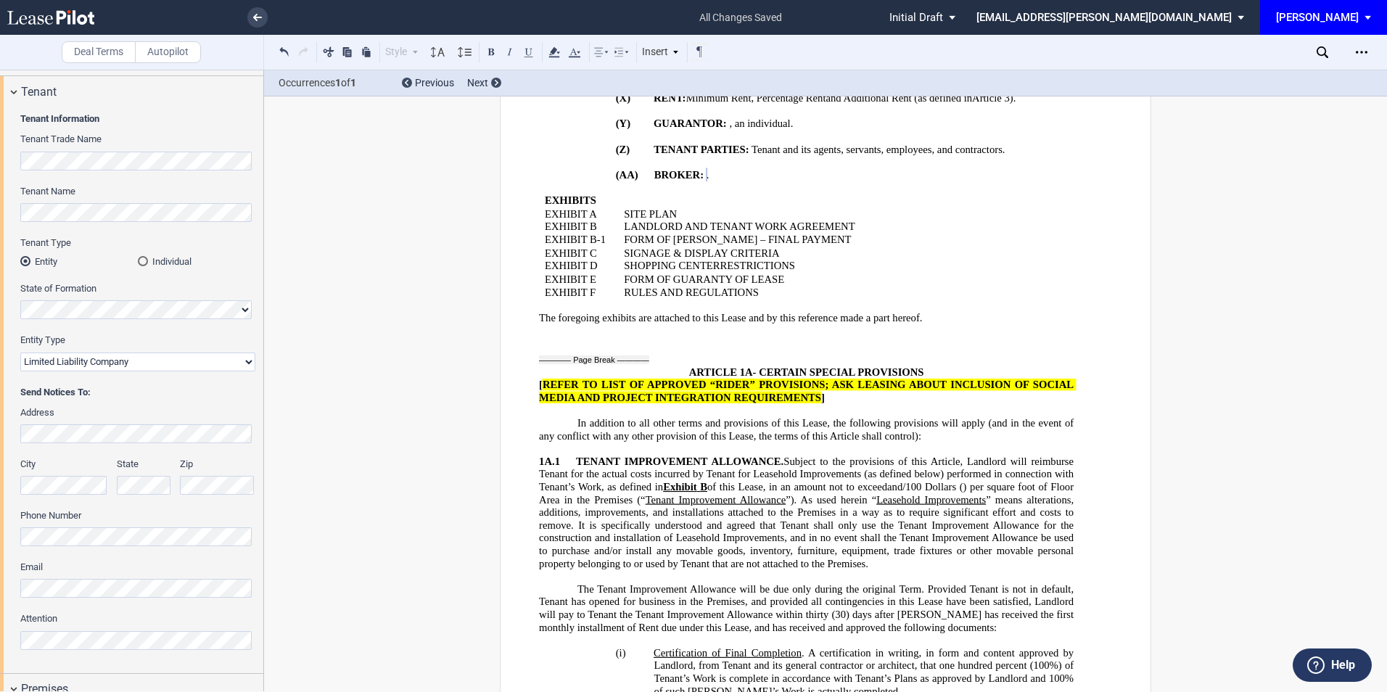
scroll to position [0, 0]
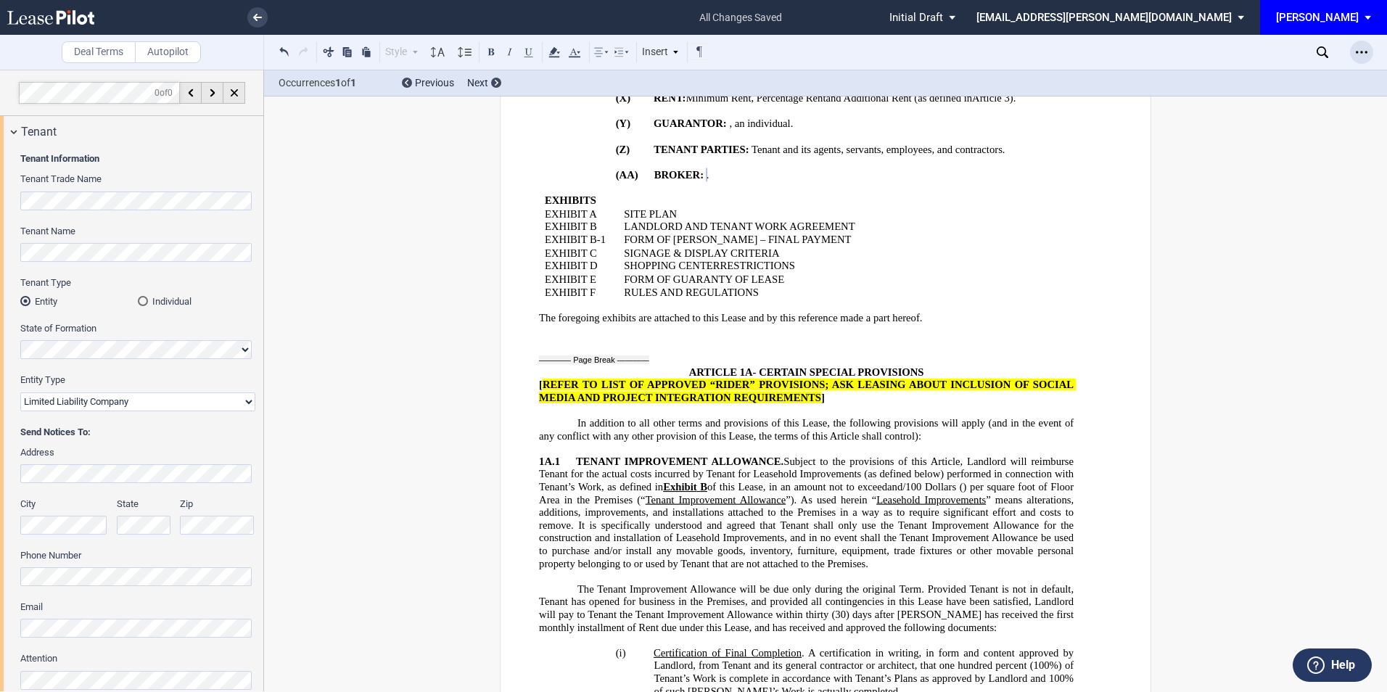
click at [1357, 57] on icon "Open Lease options menu" at bounding box center [1362, 52] width 12 height 12
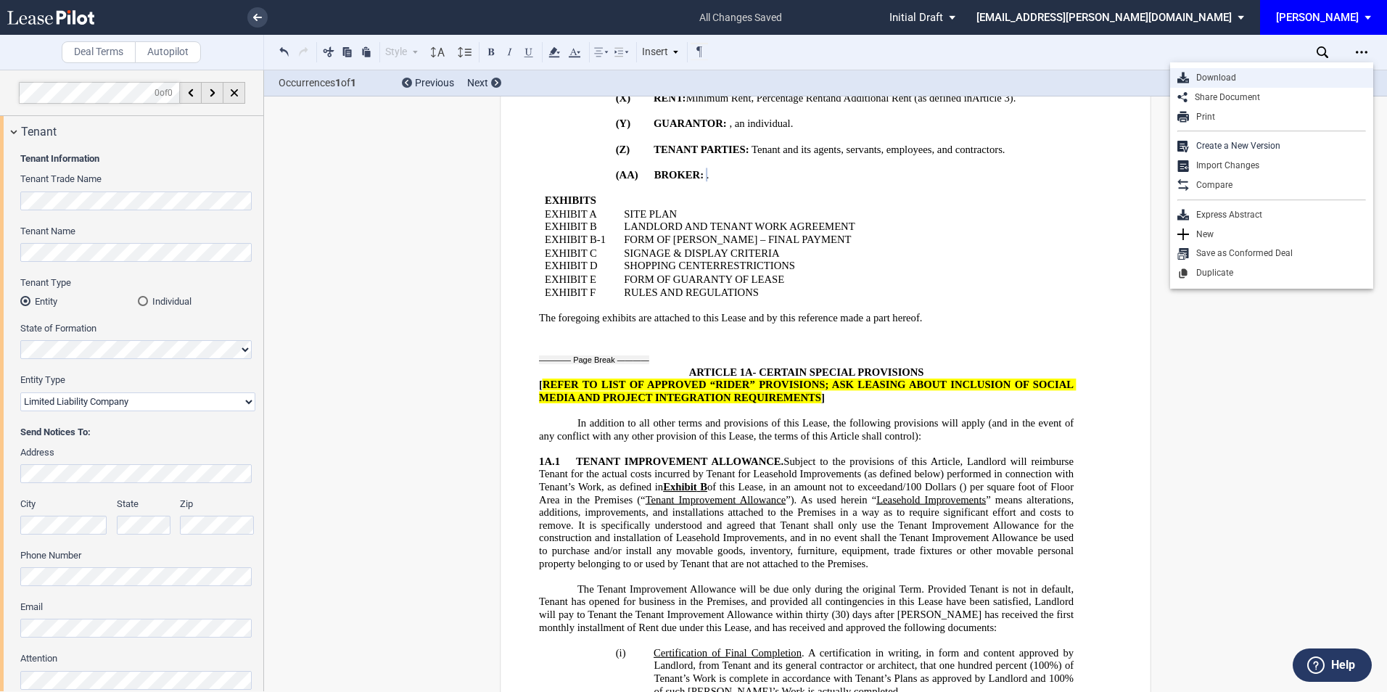
click at [1223, 83] on div "Download" at bounding box center [1277, 78] width 177 height 12
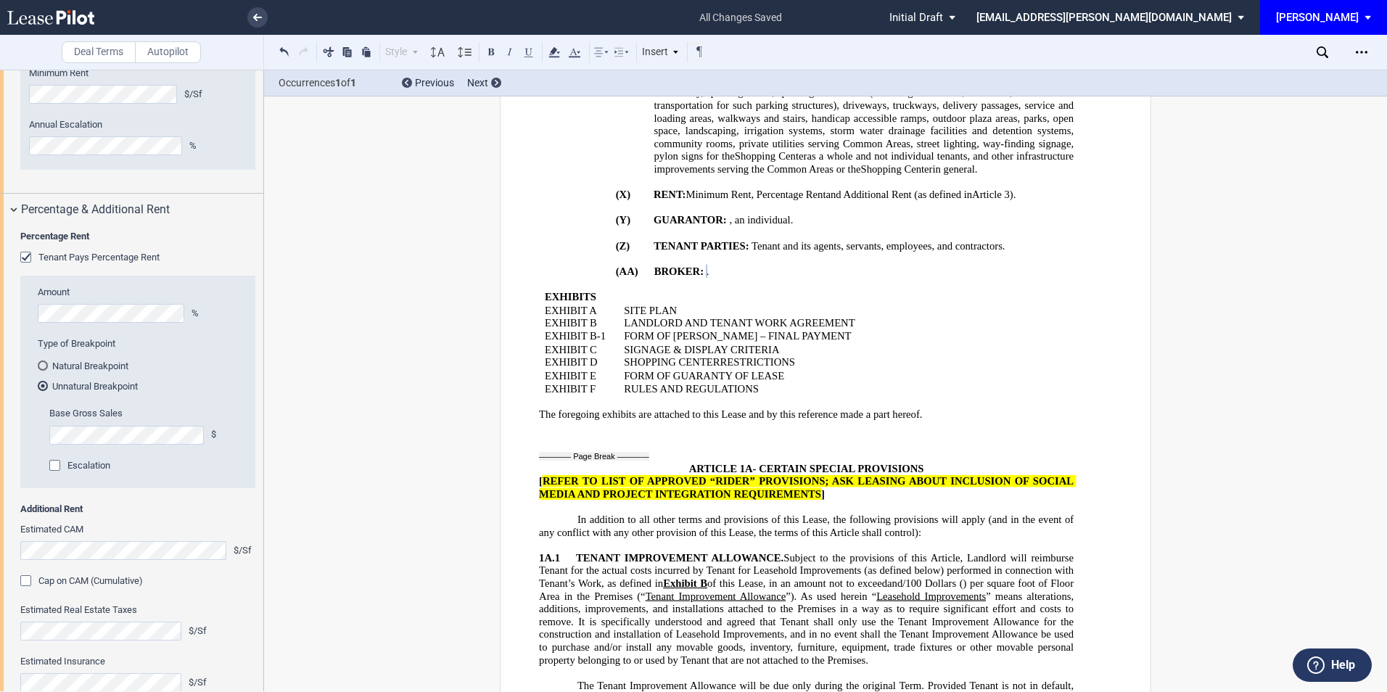
scroll to position [1645, 0]
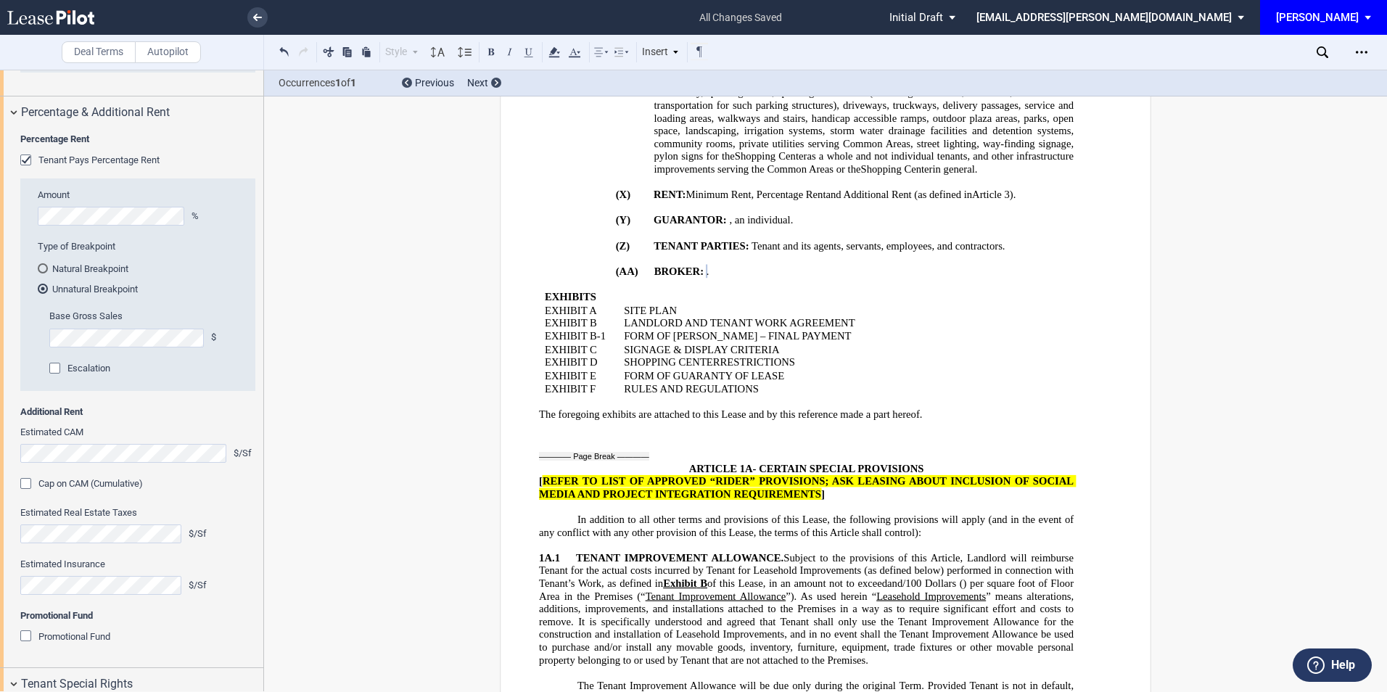
click at [25, 493] on div "Cap on CAM (Cumulative)" at bounding box center [27, 485] width 15 height 15
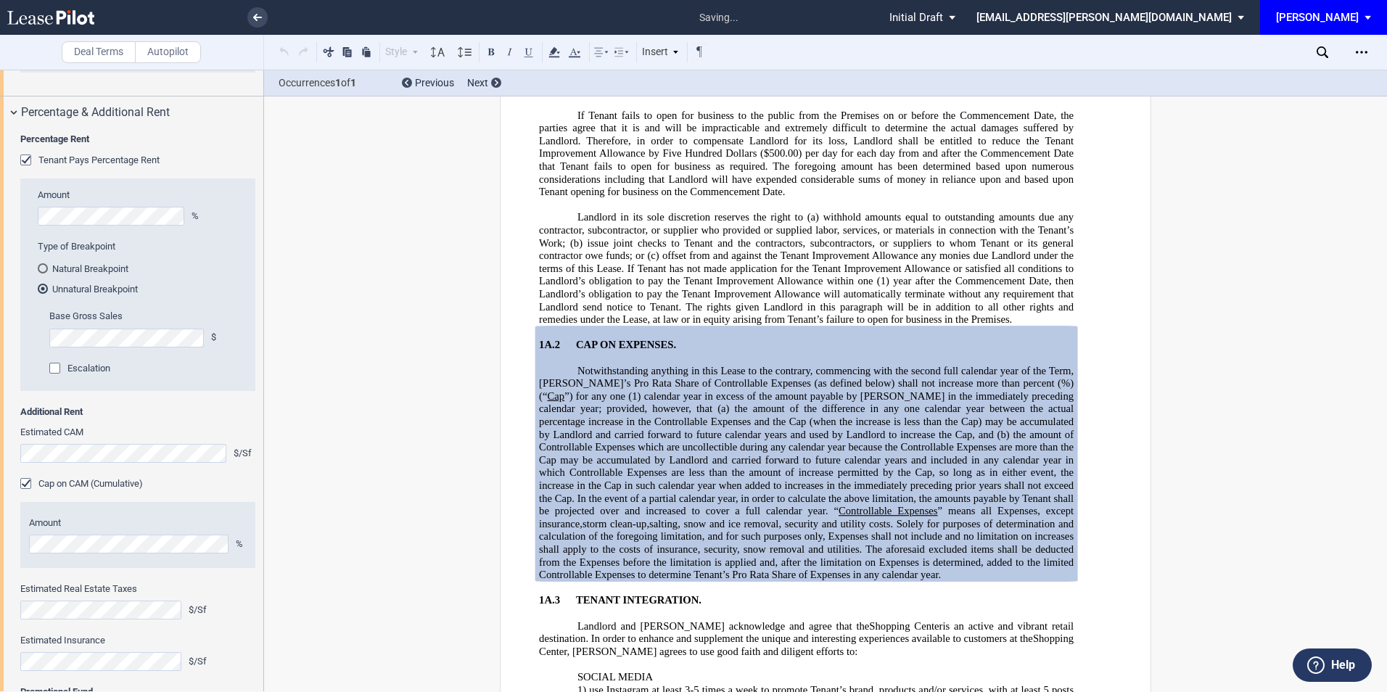
scroll to position [3608, 0]
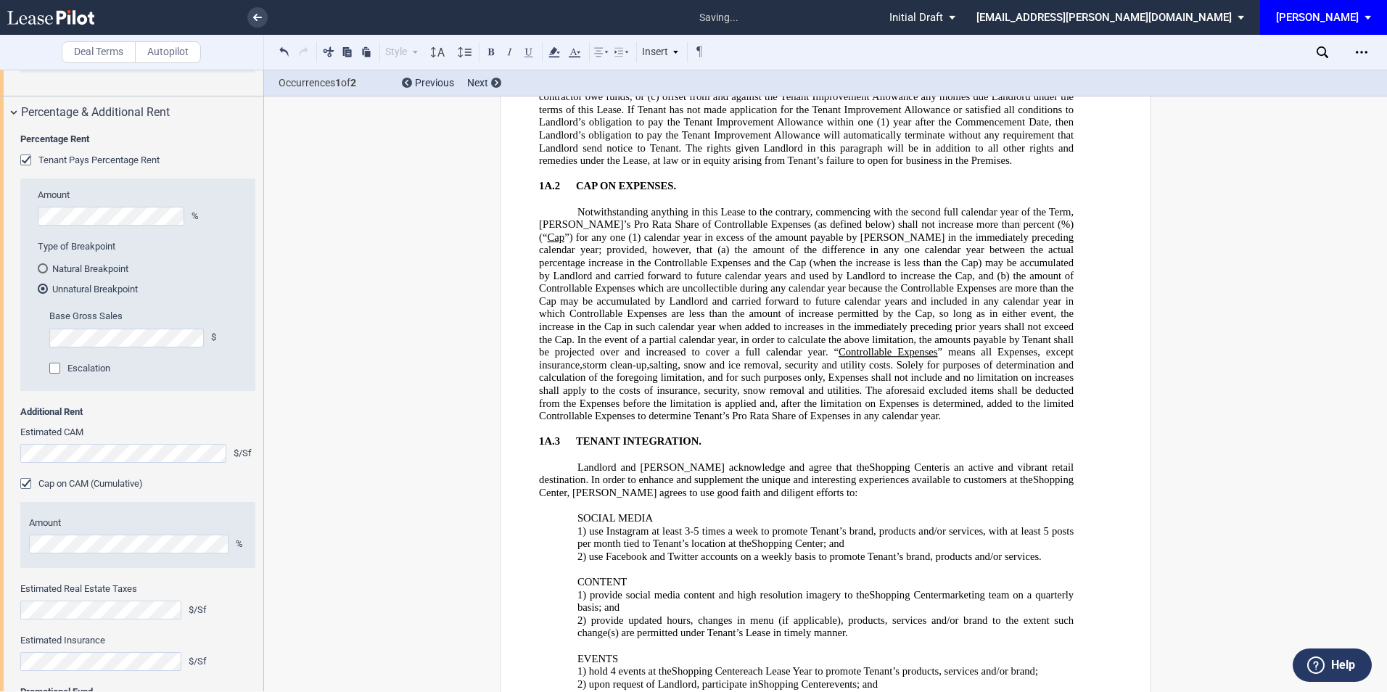
click at [608, 230] on span "Notwithstanding anything in this Lease to the contrary, commencing with the sec…" at bounding box center [808, 217] width 538 height 25
click at [1367, 45] on div "Open Lease options menu" at bounding box center [1361, 52] width 23 height 23
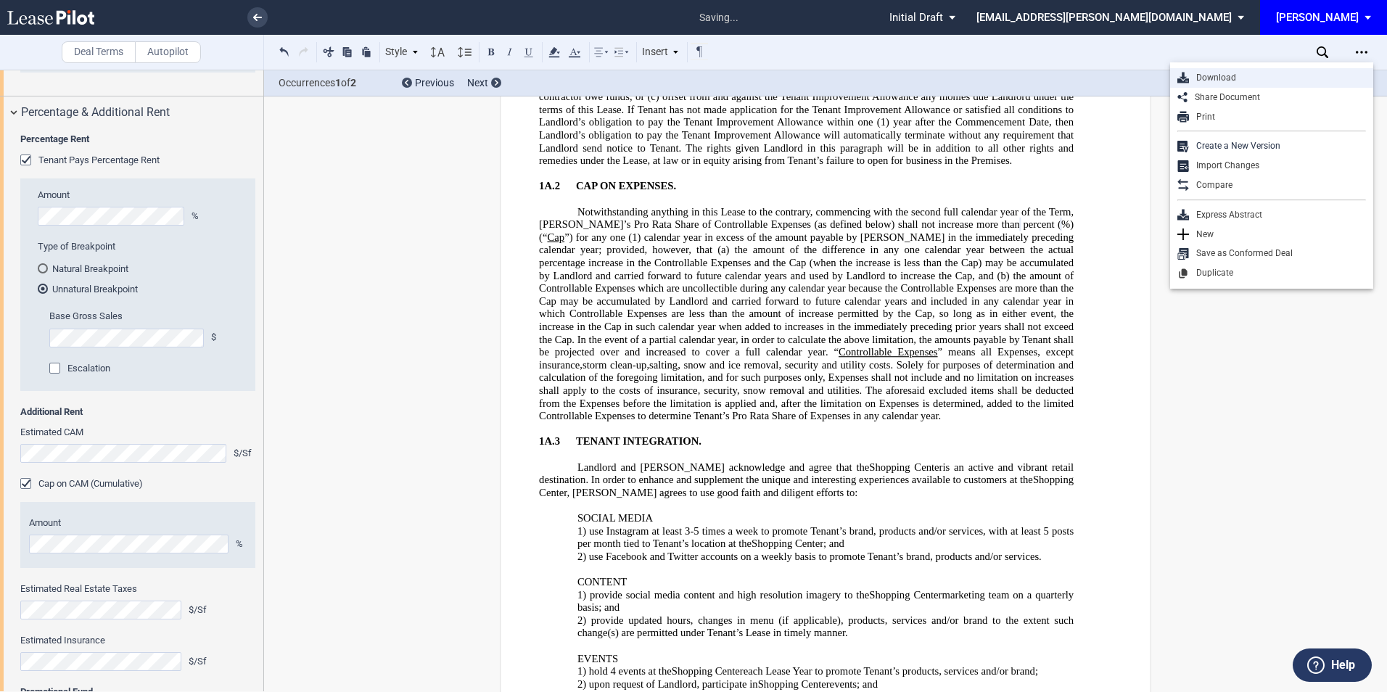
click at [1233, 73] on div "Download" at bounding box center [1277, 78] width 177 height 12
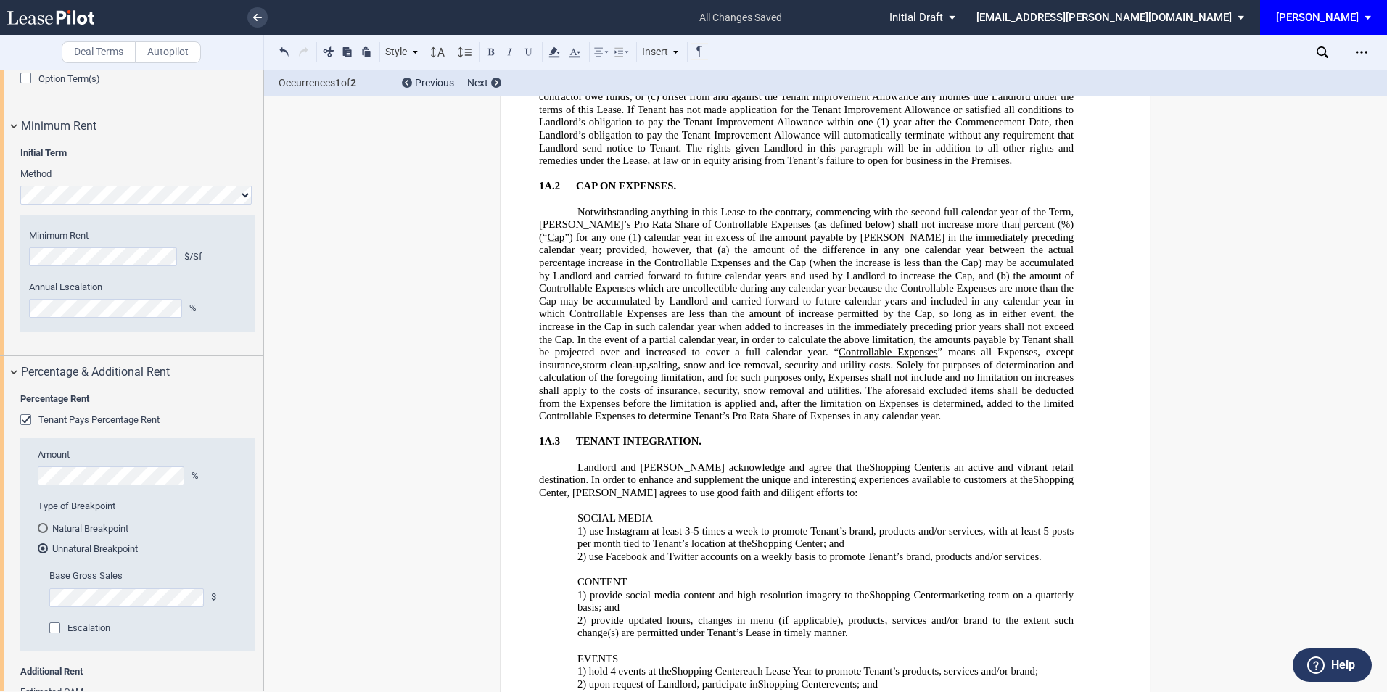
scroll to position [1355, 0]
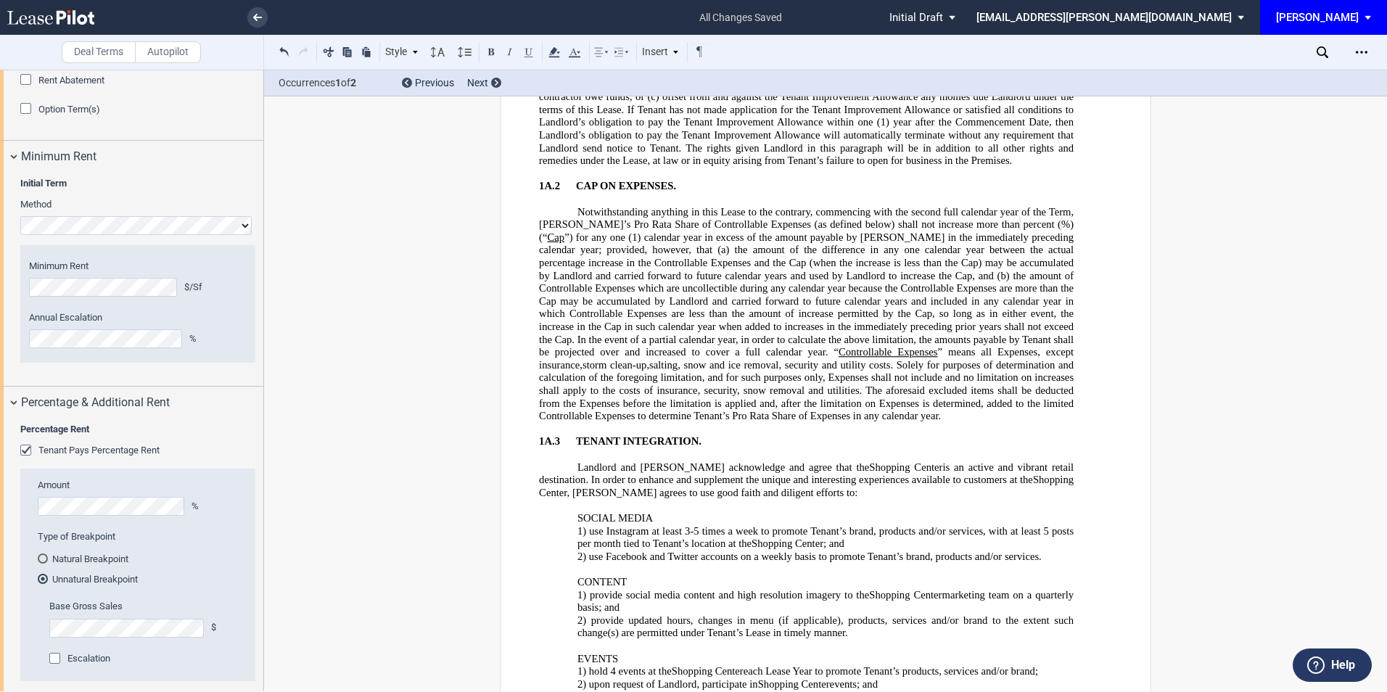
drag, startPoint x: 763, startPoint y: 341, endPoint x: 684, endPoint y: 320, distance: 81.8
click at [763, 341] on span "the amount of Controllable Expenses which are uncollectible during any calendar…" at bounding box center [808, 313] width 538 height 89
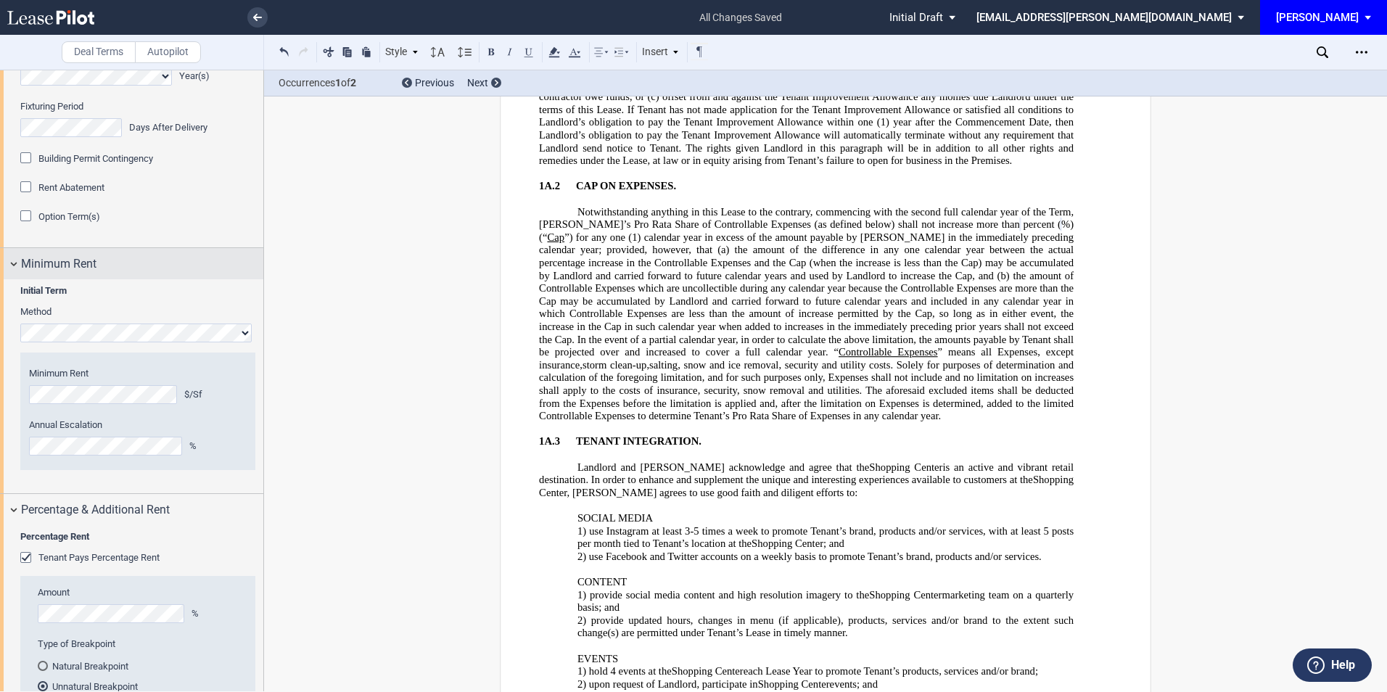
scroll to position [1257, 0]
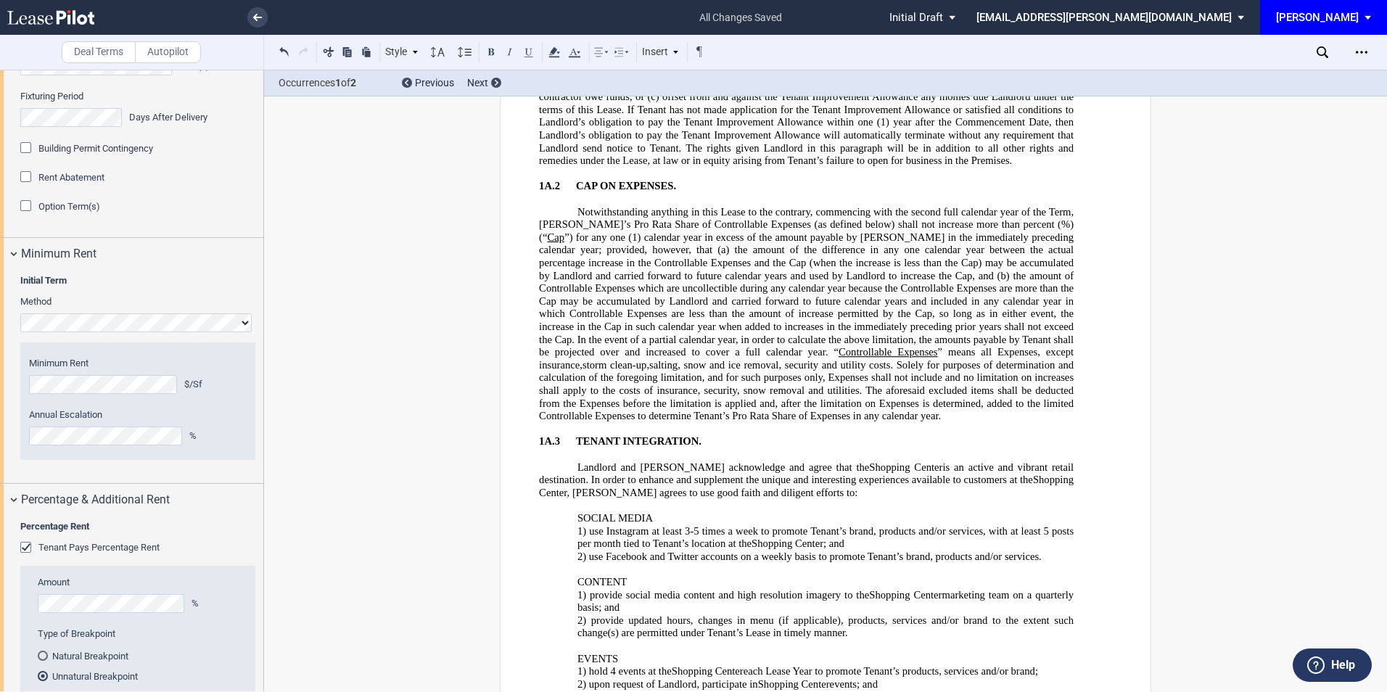
click at [25, 215] on div "Option Term(s)" at bounding box center [27, 207] width 15 height 15
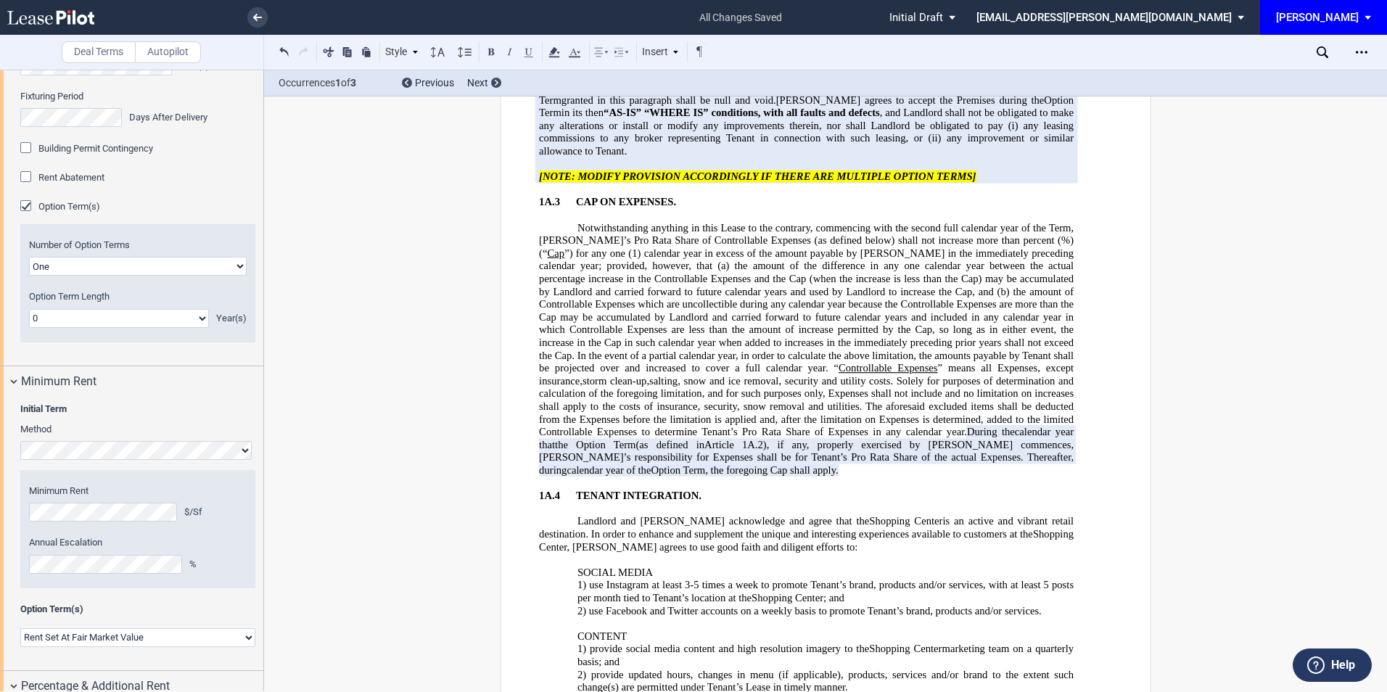
scroll to position [5886, 0]
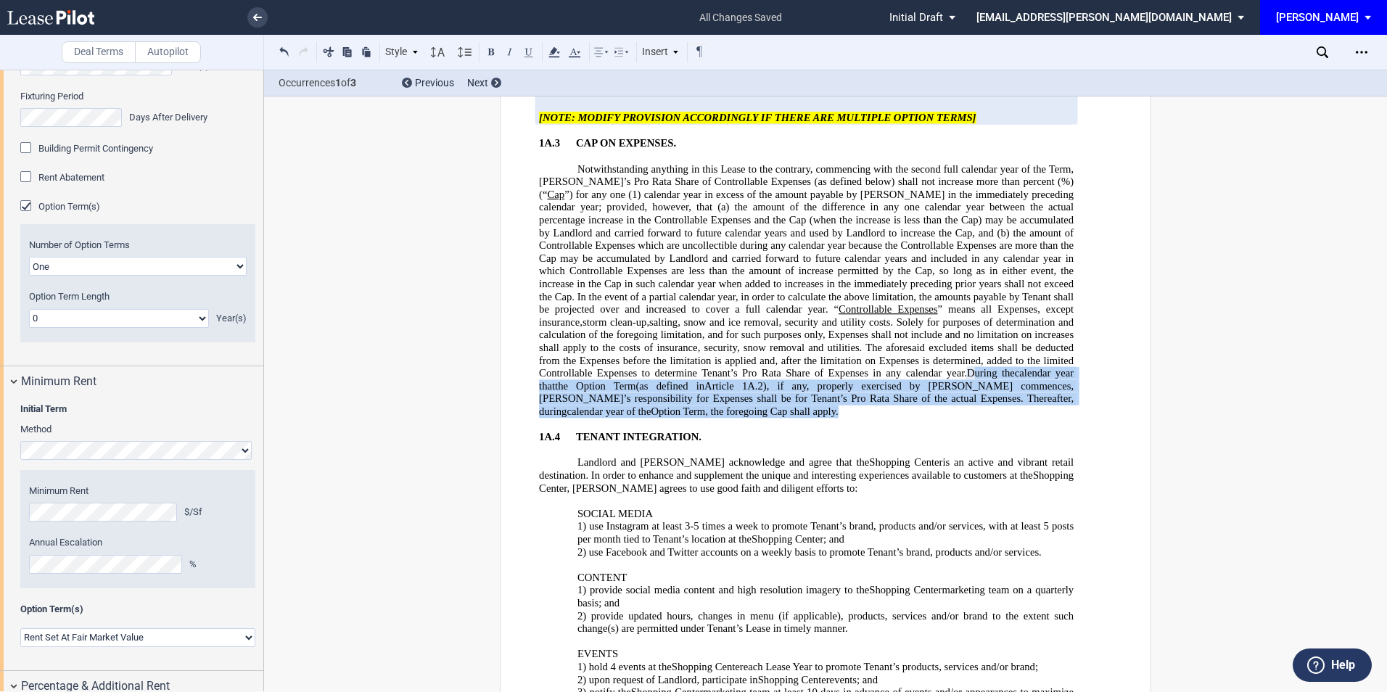
drag, startPoint x: 944, startPoint y: 370, endPoint x: 664, endPoint y: 410, distance: 282.9
click at [664, 410] on p "Notwithstanding anything in this Lease to the contrary, commencing with the sec…" at bounding box center [806, 290] width 535 height 255
copy span "During the first (1st) calendar year that the applicable Option Term the Option…"
